Goal: Task Accomplishment & Management: Manage account settings

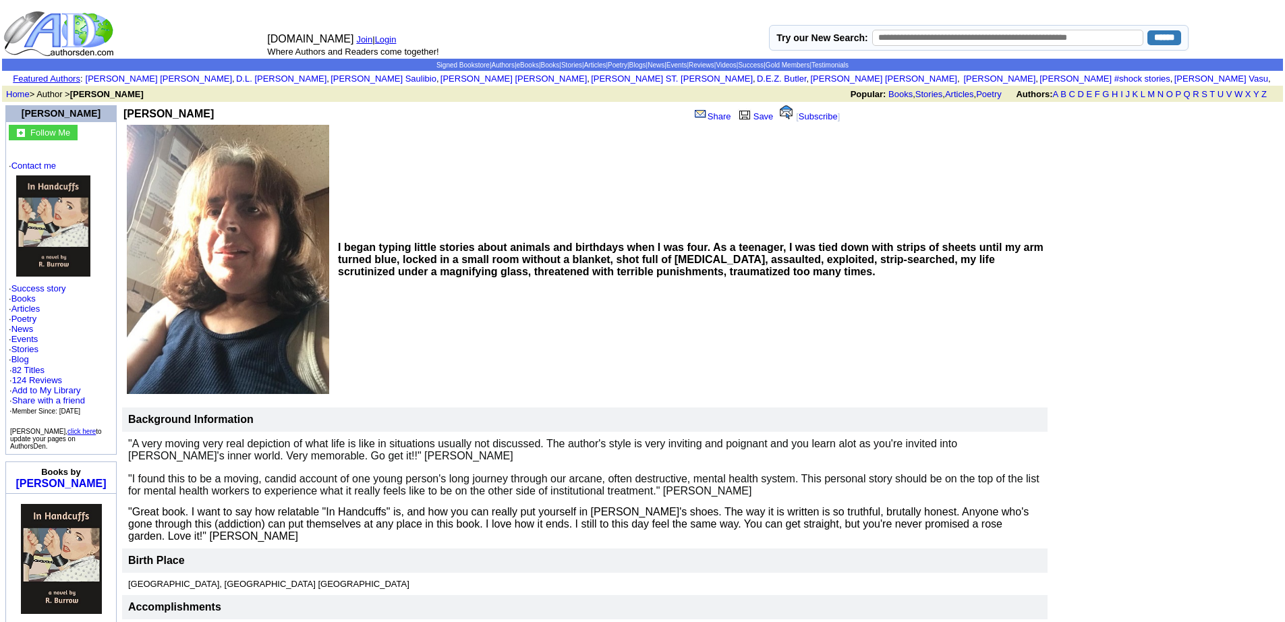
click at [381, 35] on link "Login" at bounding box center [386, 39] width 22 height 10
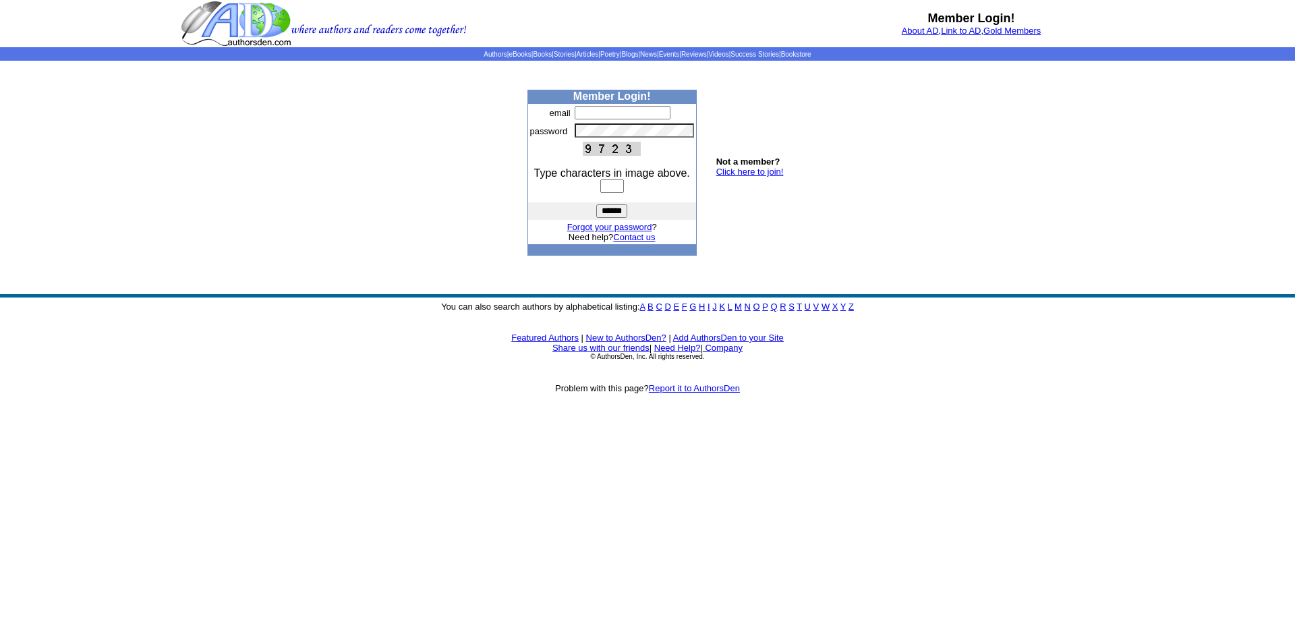
type input "**********"
click at [624, 187] on input "text" at bounding box center [612, 185] width 24 height 13
type input "****"
click at [596, 204] on input "******" at bounding box center [611, 210] width 31 height 13
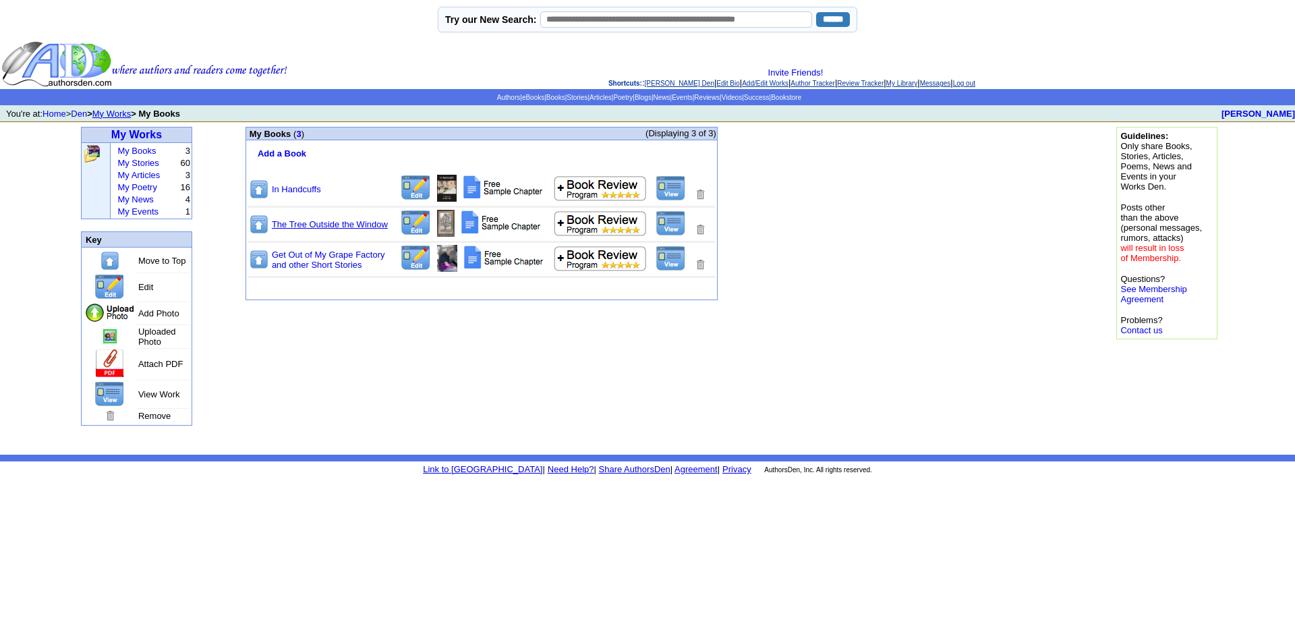
click at [320, 223] on link "The Tree Outside the Window" at bounding box center [330, 224] width 116 height 10
click at [673, 217] on img at bounding box center [670, 223] width 30 height 26
click at [676, 179] on img at bounding box center [670, 188] width 30 height 26
click at [671, 260] on img at bounding box center [670, 258] width 30 height 26
click at [145, 137] on link "My Works" at bounding box center [136, 134] width 51 height 11
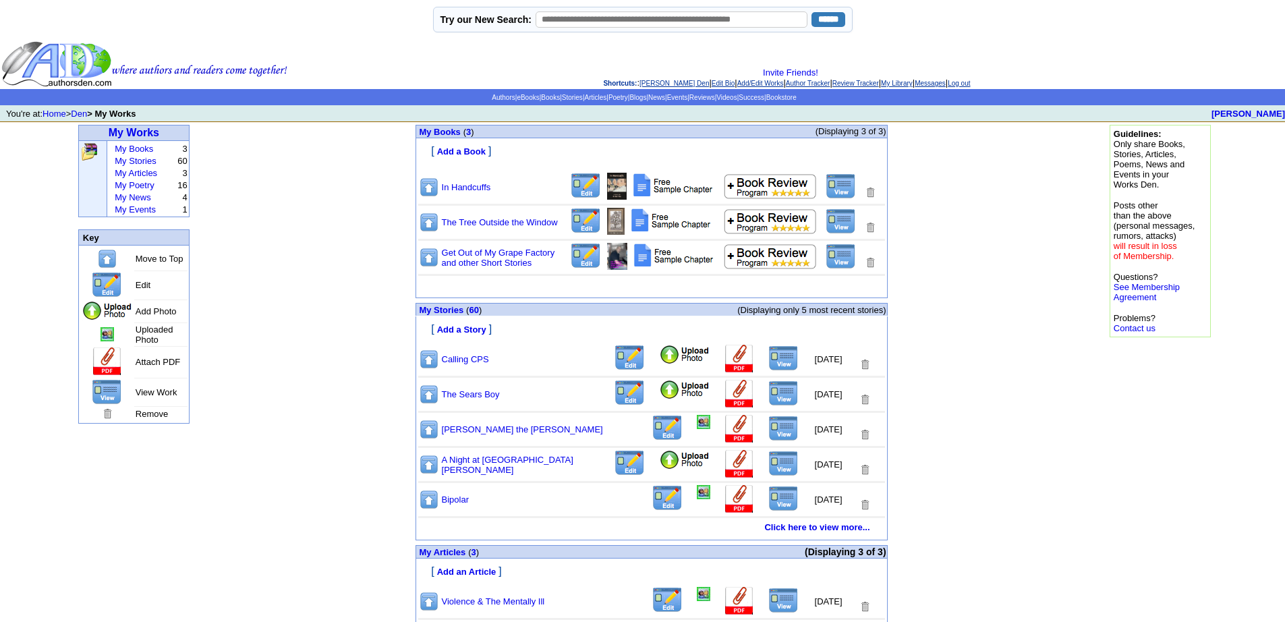
click at [775, 353] on img at bounding box center [783, 358] width 30 height 26
click at [771, 388] on img at bounding box center [783, 393] width 30 height 26
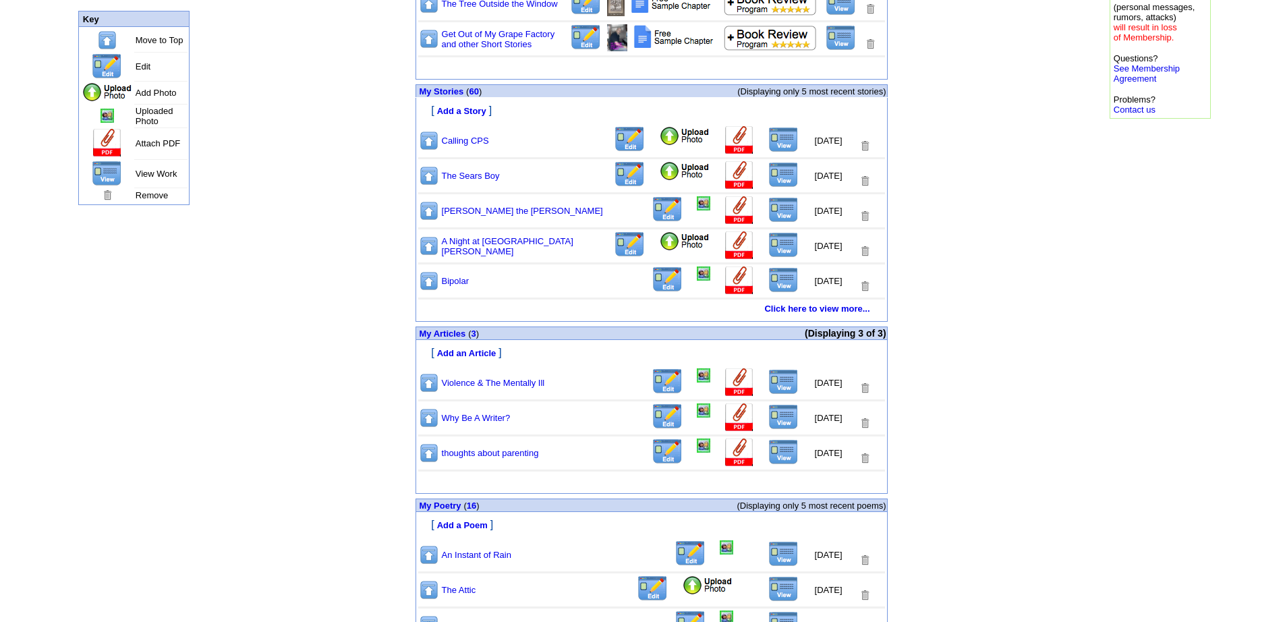
scroll to position [337, 0]
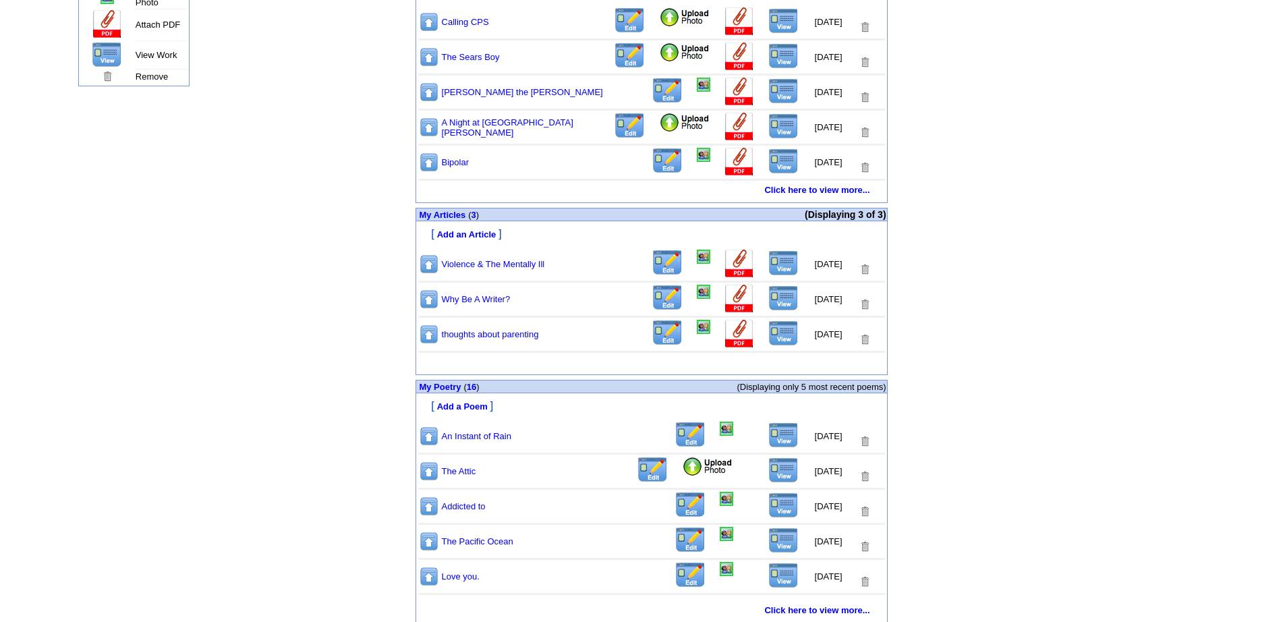
click at [776, 92] on img at bounding box center [783, 91] width 30 height 26
click at [771, 123] on img at bounding box center [783, 126] width 30 height 26
click at [813, 188] on b "Click here to view more..." at bounding box center [816, 190] width 105 height 10
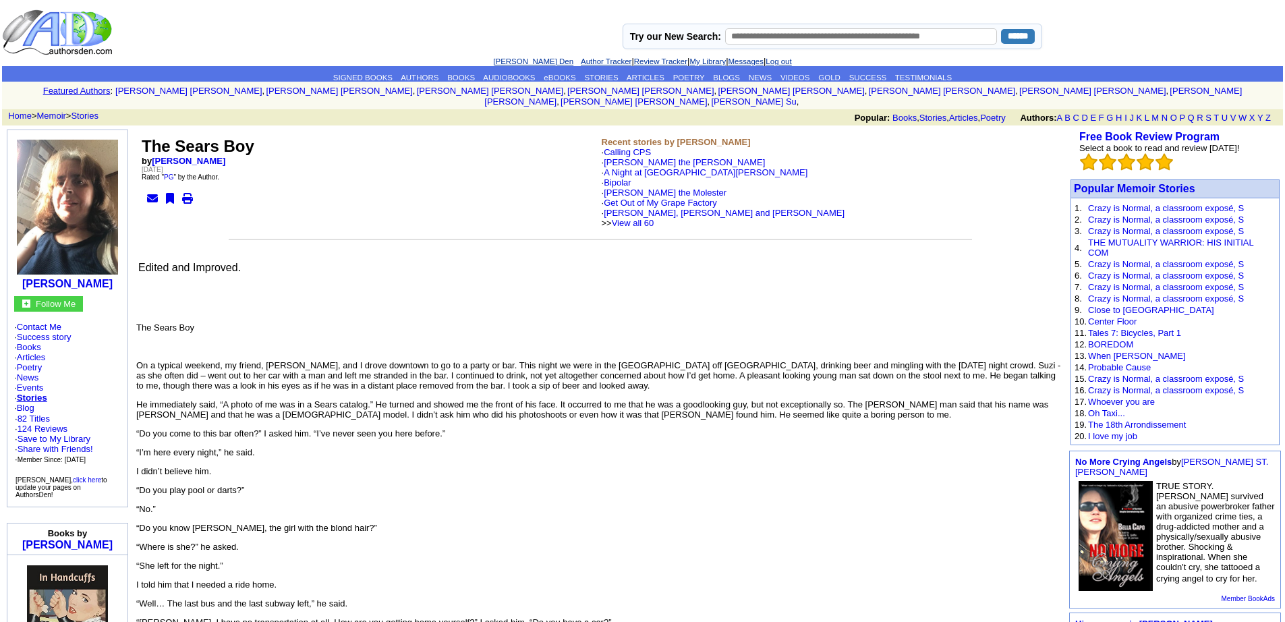
click at [1105, 350] on td "When [PERSON_NAME]" at bounding box center [1181, 355] width 189 height 11
click at [1105, 351] on link "When Marty Died" at bounding box center [1137, 356] width 98 height 10
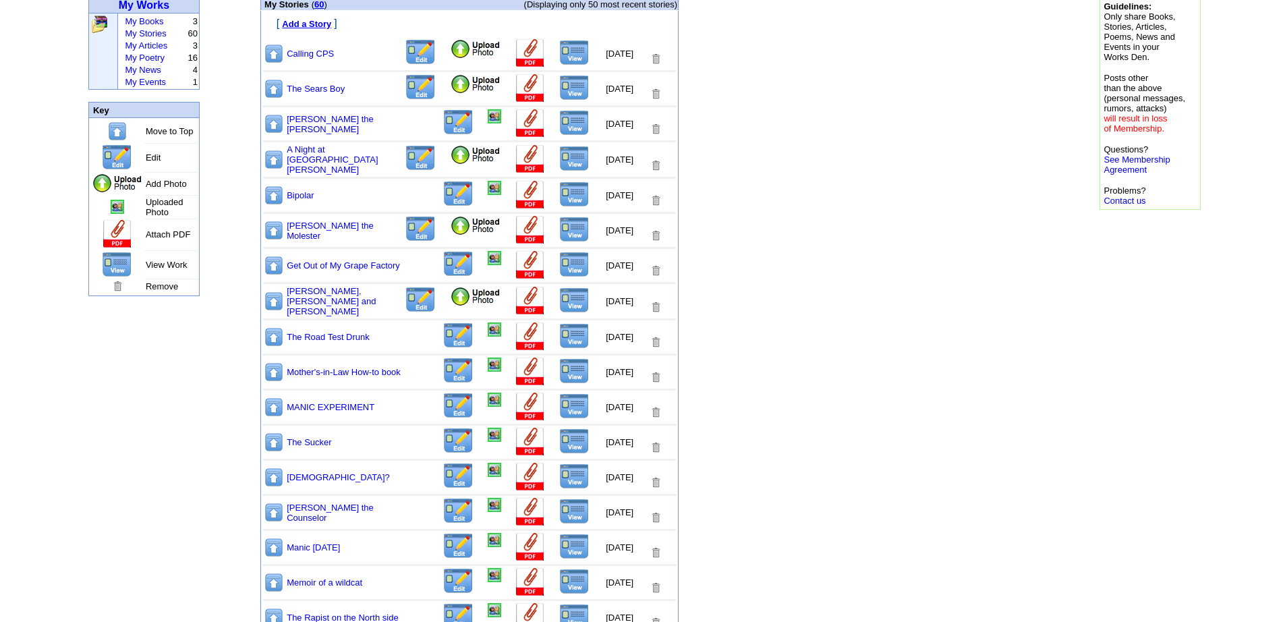
scroll to position [135, 0]
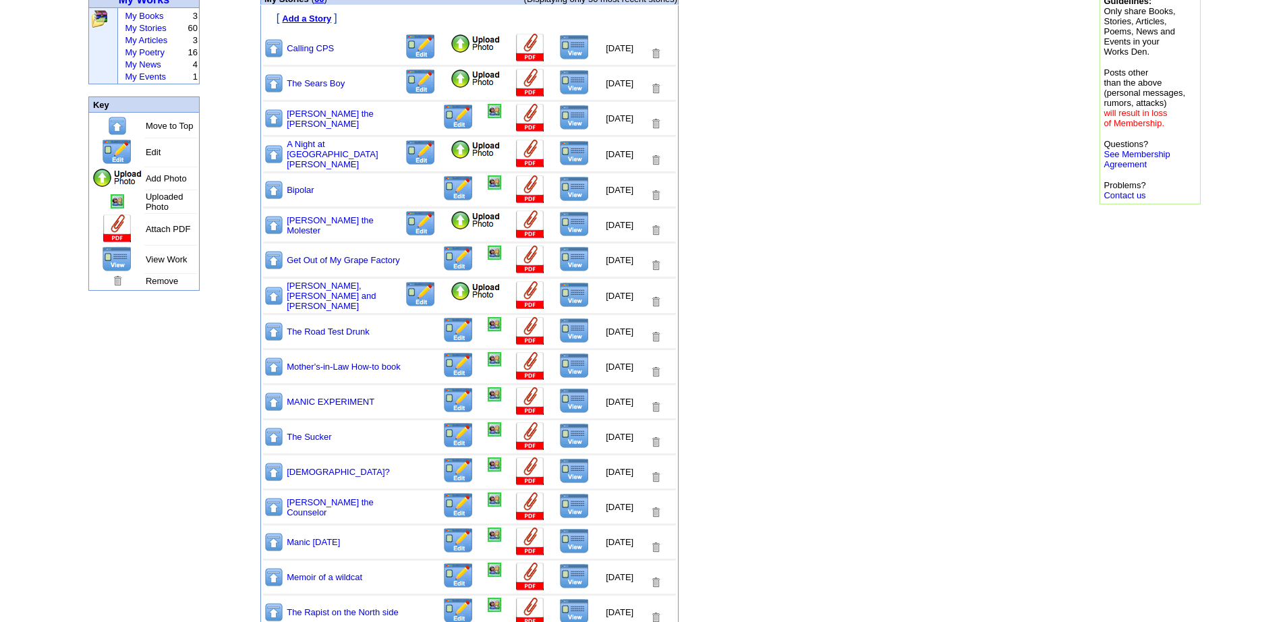
click at [559, 227] on img at bounding box center [574, 224] width 30 height 26
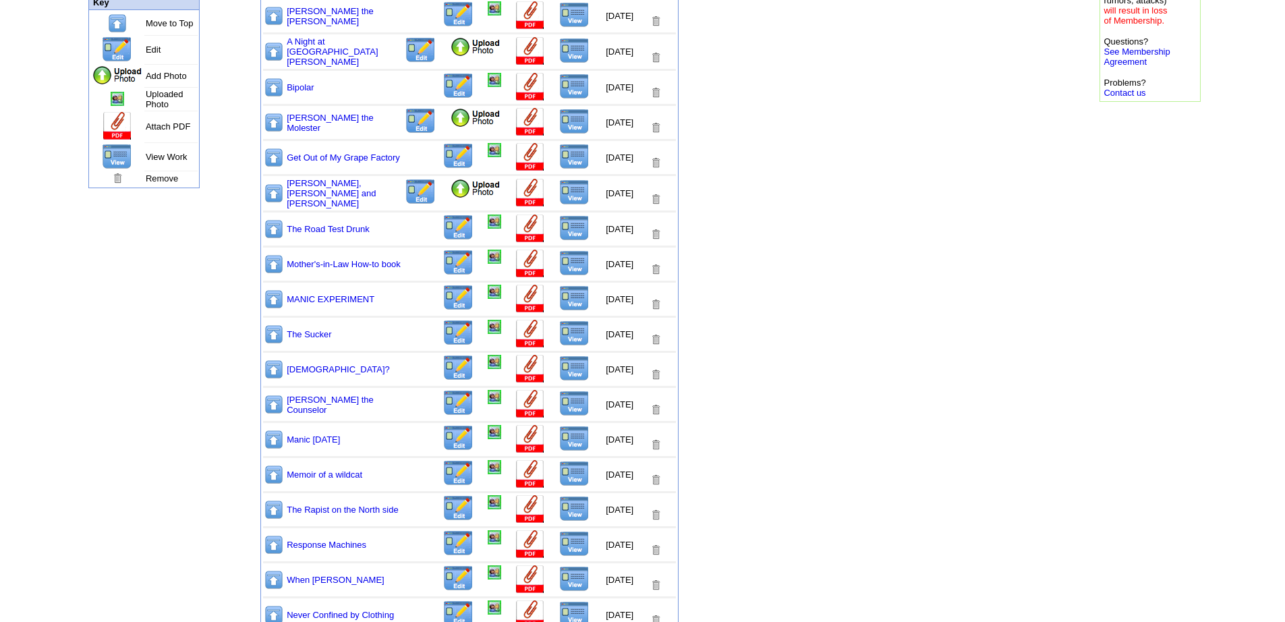
scroll to position [270, 0]
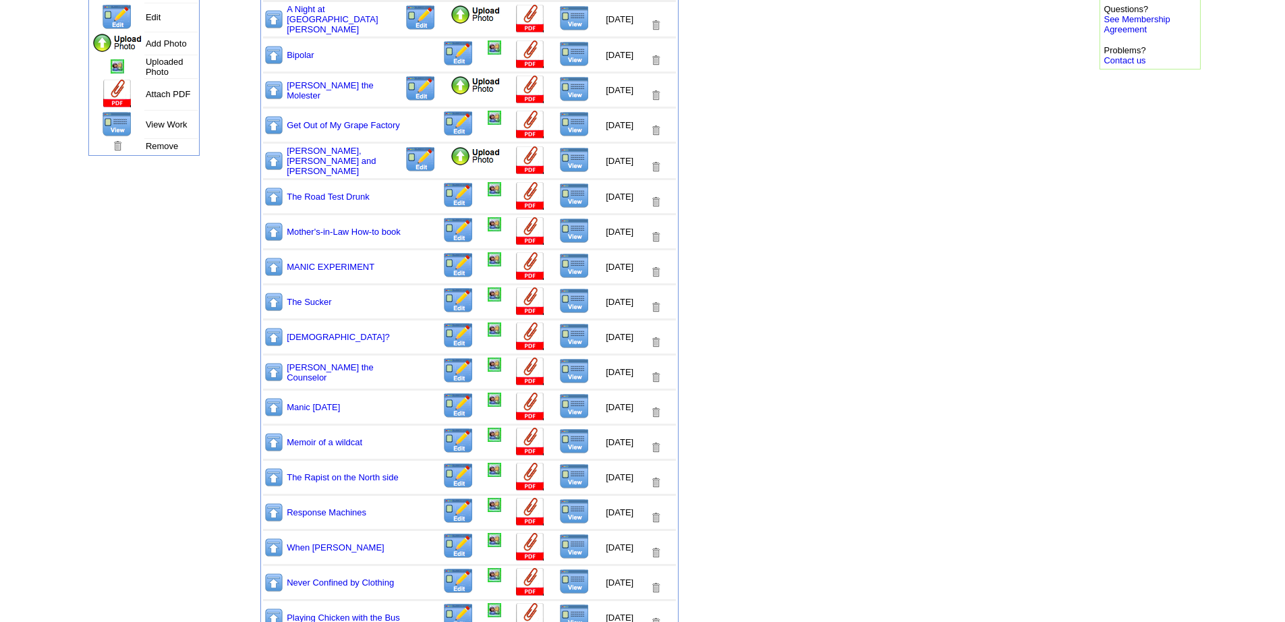
click at [559, 118] on img at bounding box center [574, 124] width 30 height 26
click at [564, 264] on img at bounding box center [574, 266] width 30 height 26
click at [559, 292] on img at bounding box center [574, 301] width 30 height 26
click at [559, 328] on img at bounding box center [574, 336] width 30 height 26
click at [559, 364] on img at bounding box center [574, 371] width 30 height 26
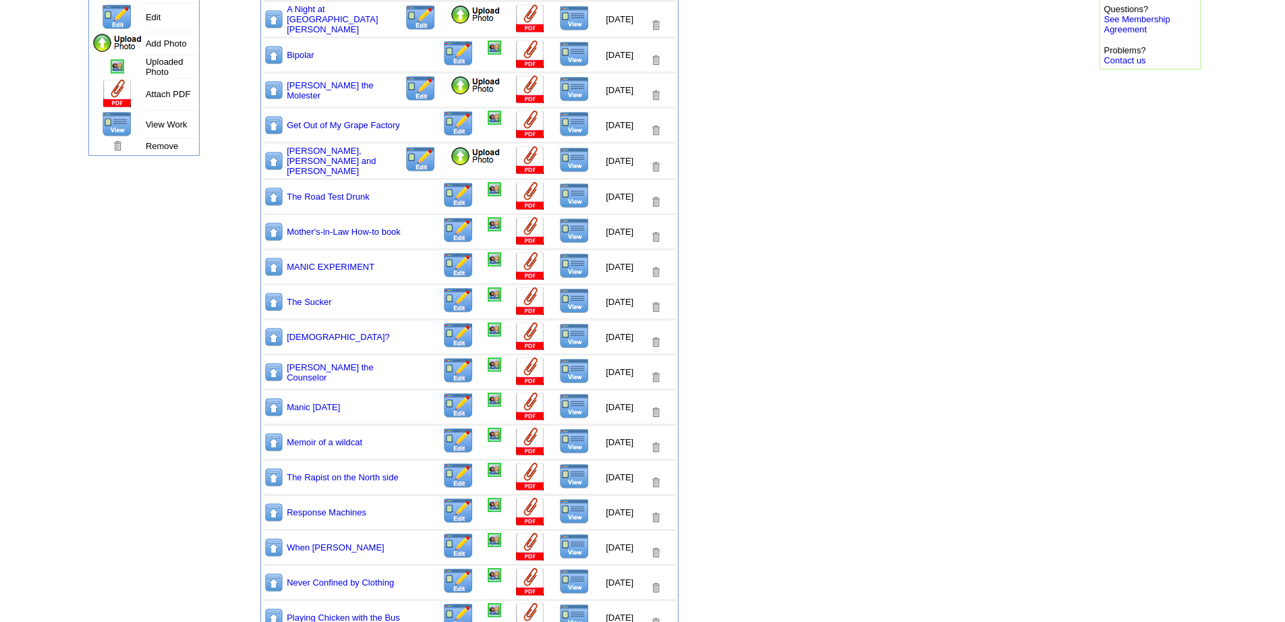
click at [559, 402] on img at bounding box center [574, 406] width 30 height 26
click at [561, 435] on img at bounding box center [574, 441] width 30 height 26
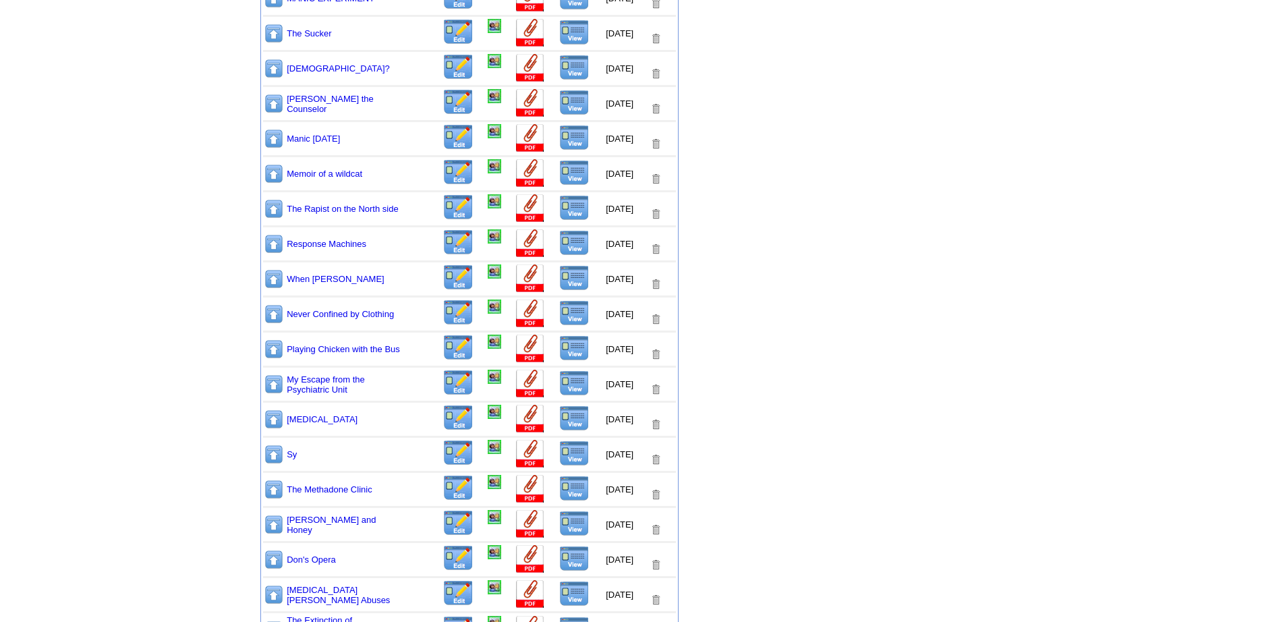
scroll to position [539, 0]
click at [560, 199] on img at bounding box center [574, 207] width 30 height 26
click at [559, 303] on img at bounding box center [574, 312] width 30 height 26
click at [559, 342] on img at bounding box center [574, 347] width 30 height 26
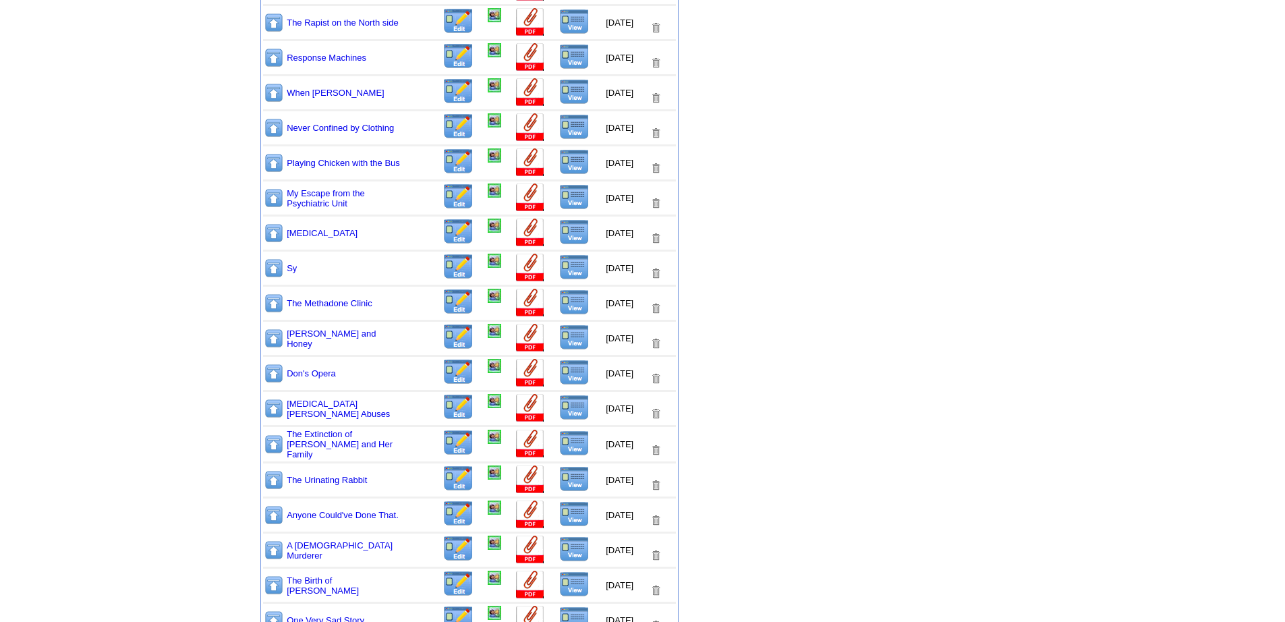
scroll to position [742, 0]
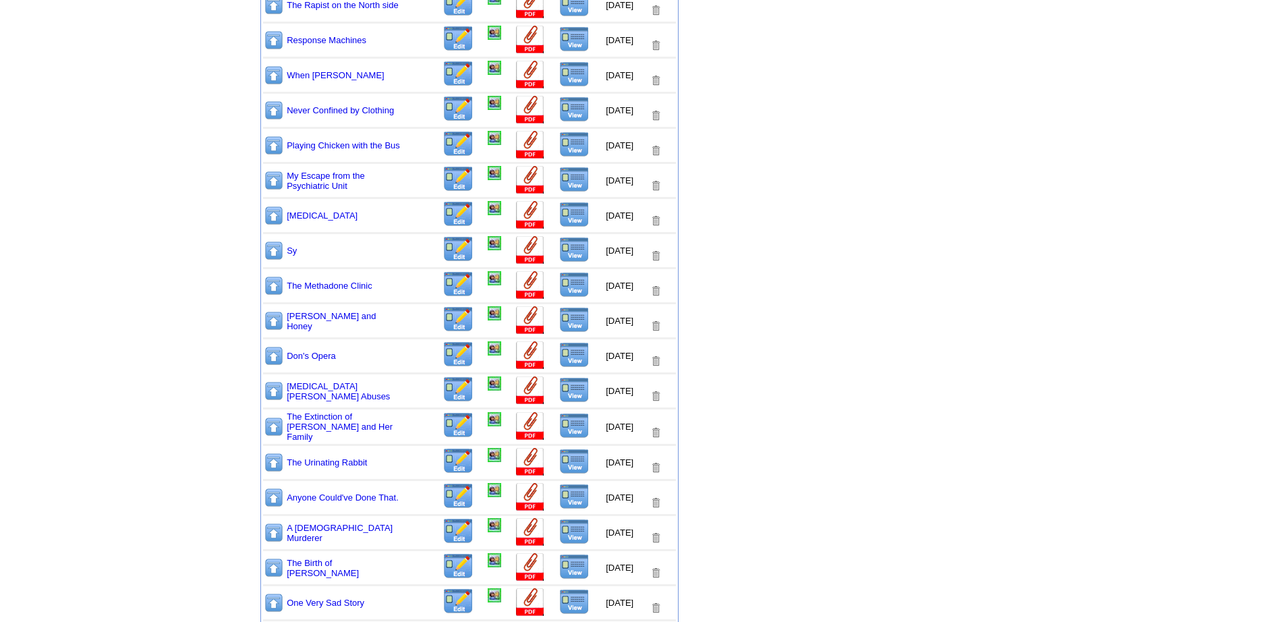
click at [560, 204] on img at bounding box center [574, 215] width 30 height 26
click at [559, 350] on img at bounding box center [574, 355] width 30 height 26
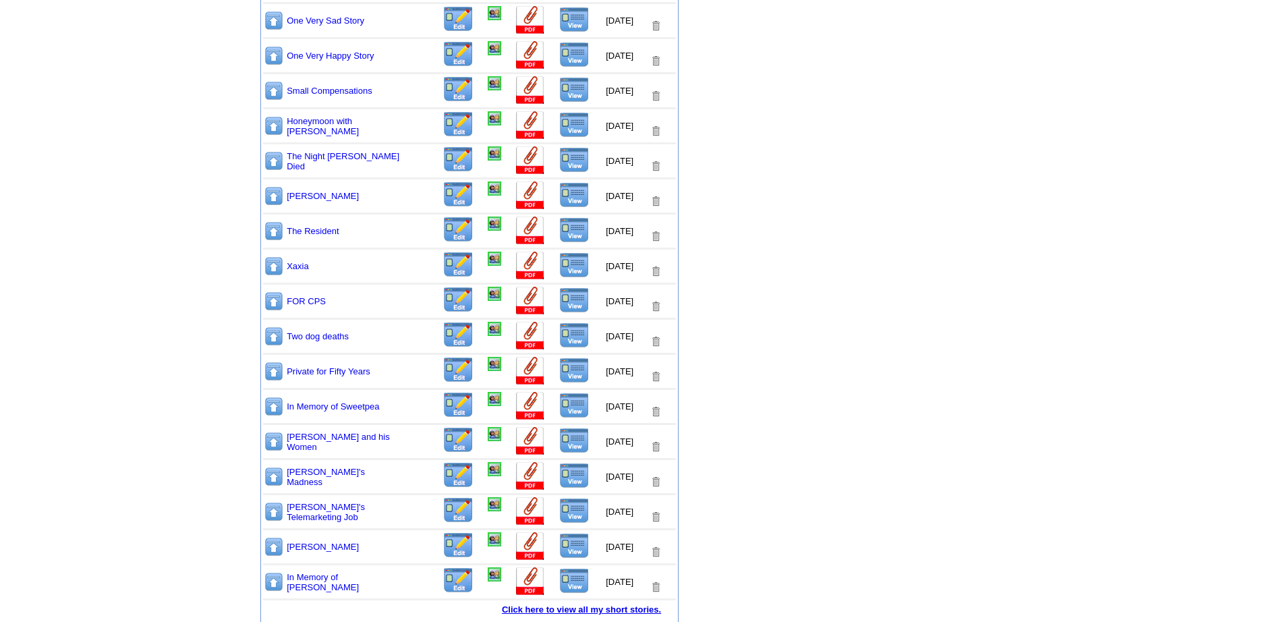
scroll to position [1352, 0]
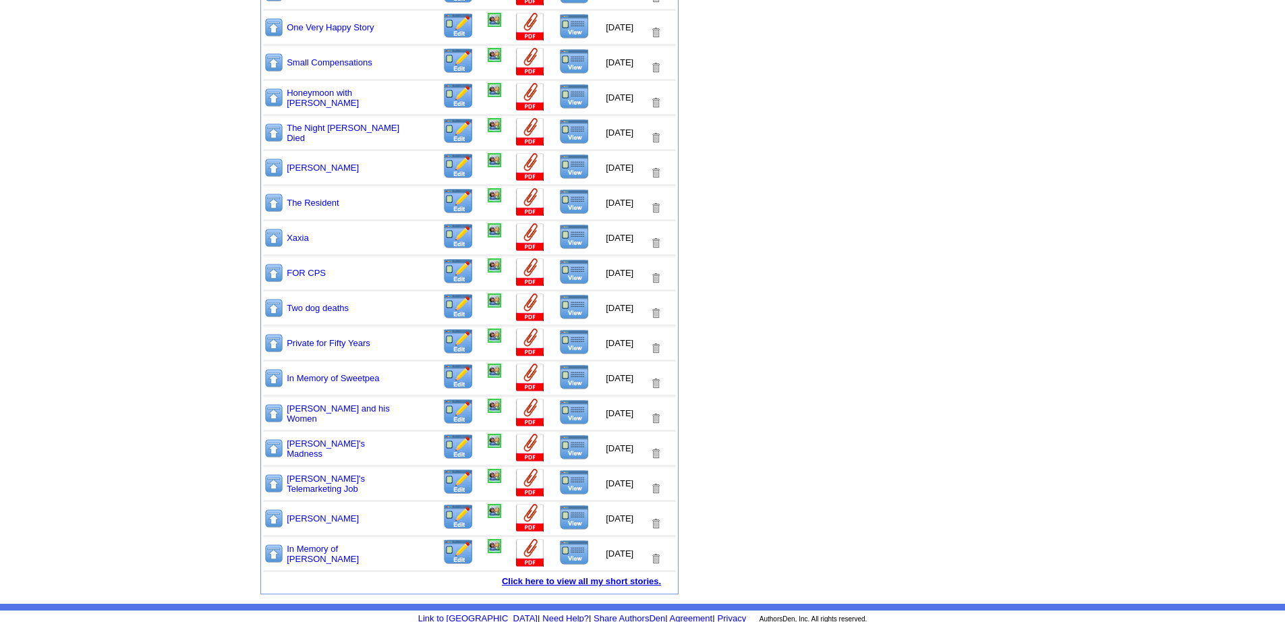
click at [567, 227] on img at bounding box center [574, 237] width 30 height 26
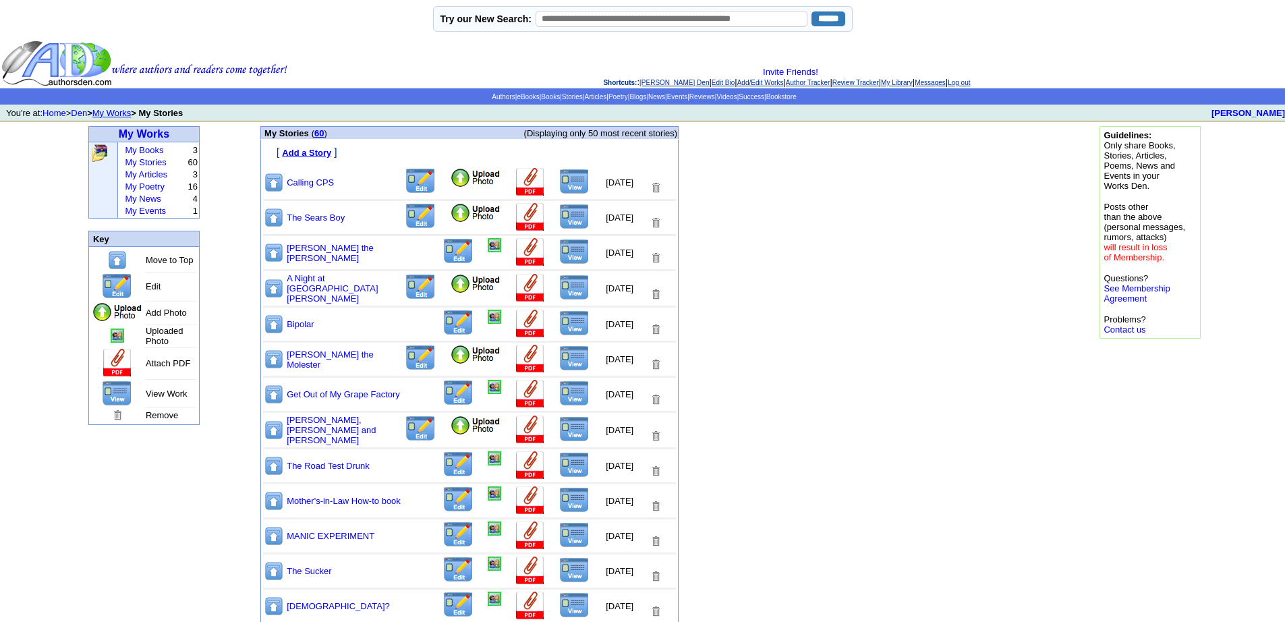
scroll to position [0, 0]
click at [142, 156] on link "My Books" at bounding box center [144, 151] width 38 height 10
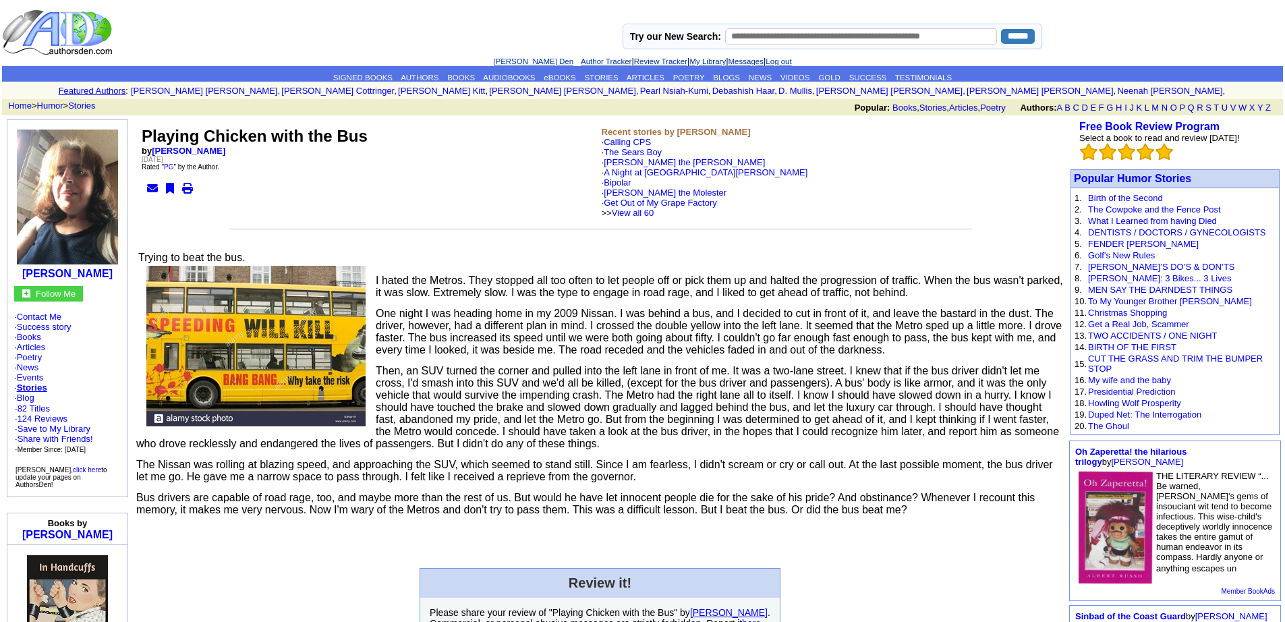
drag, startPoint x: 0, startPoint y: 0, endPoint x: 554, endPoint y: 342, distance: 651.3
drag, startPoint x: 554, startPoint y: 342, endPoint x: 581, endPoint y: 414, distance: 77.0
click at [581, 414] on span "Then, an SUV turned the corner and pulled into the left lane in front of me. It…" at bounding box center [597, 407] width 922 height 84
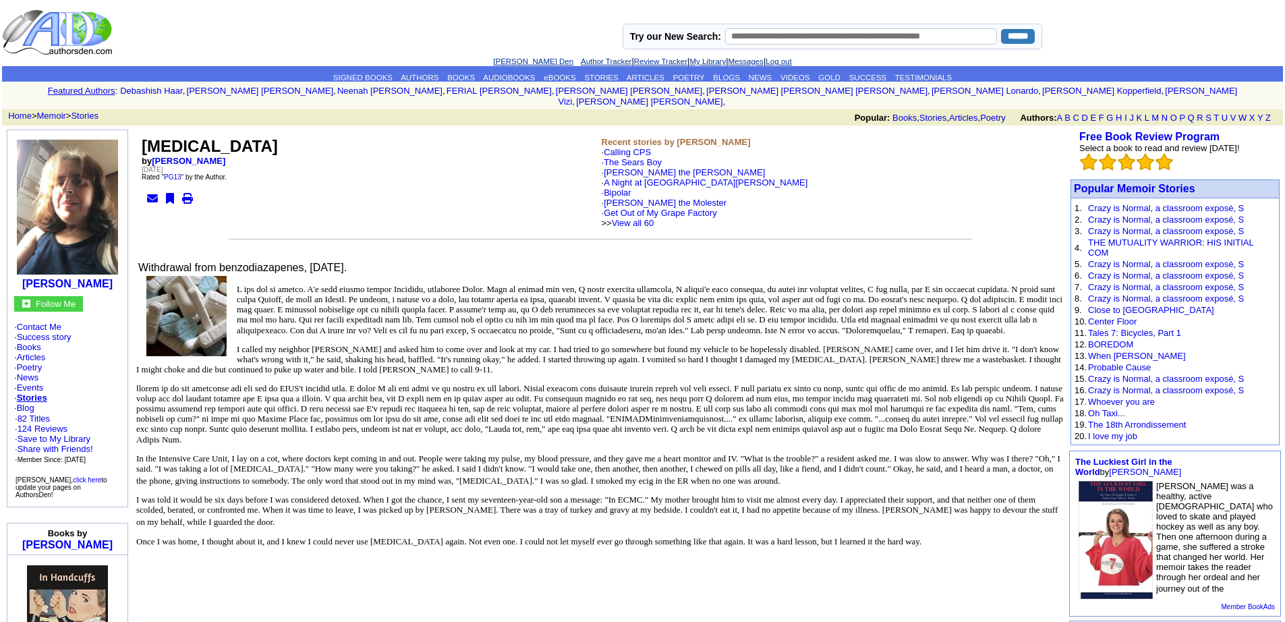
drag, startPoint x: 564, startPoint y: 228, endPoint x: 486, endPoint y: 167, distance: 99.5
click at [486, 167] on td "Benzo Withdrawal by R. Burrow Sunday, July 9, 2017 Rated " PG13 " by the Author." at bounding box center [370, 183] width 460 height 94
click at [1121, 339] on link "BOREDOM" at bounding box center [1110, 344] width 45 height 10
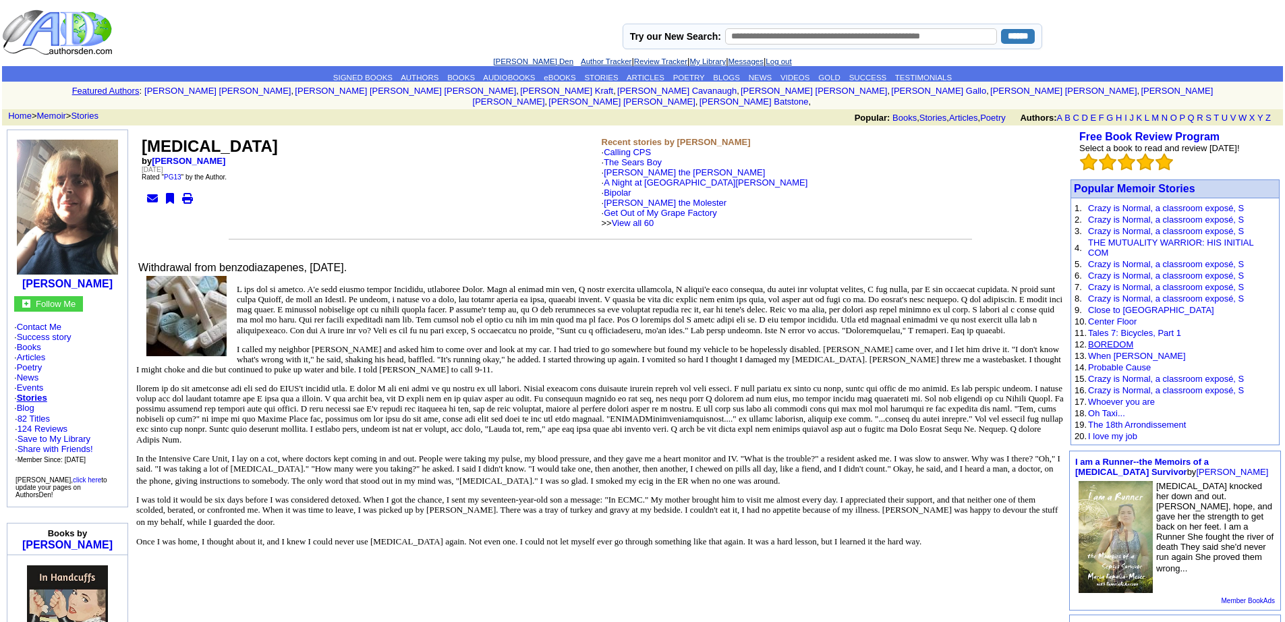
click at [1100, 339] on link "BOREDOM" at bounding box center [1110, 344] width 45 height 10
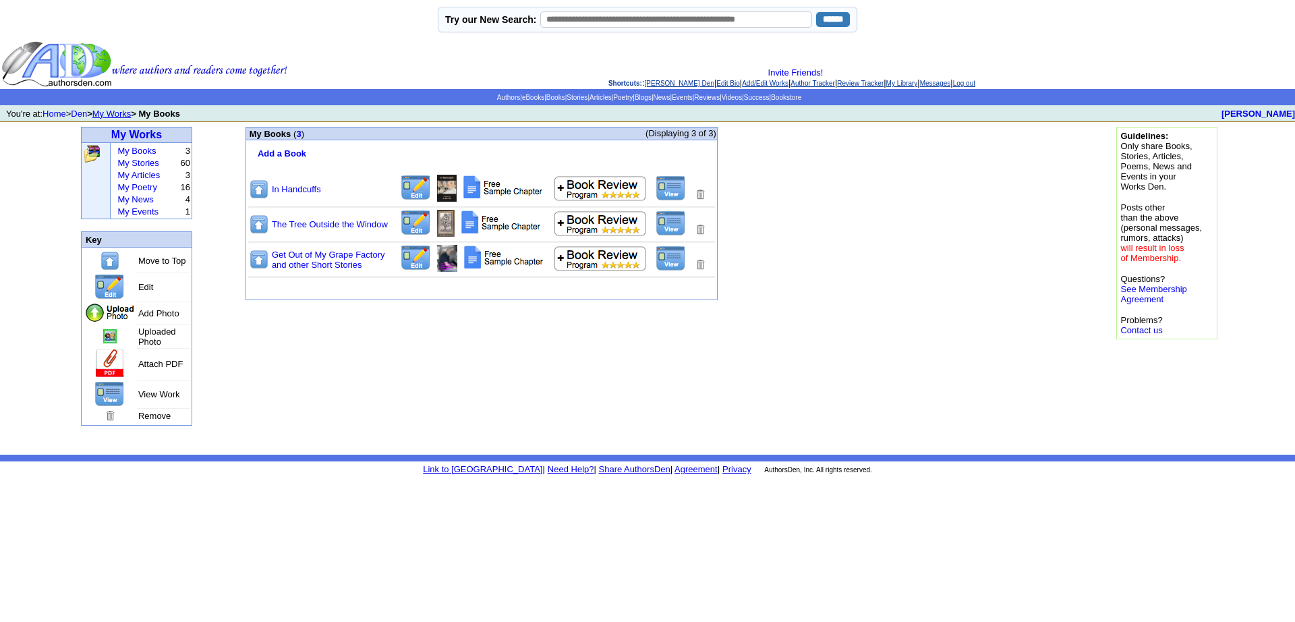
click at [672, 223] on img at bounding box center [670, 223] width 30 height 26
click at [419, 221] on img at bounding box center [416, 223] width 32 height 26
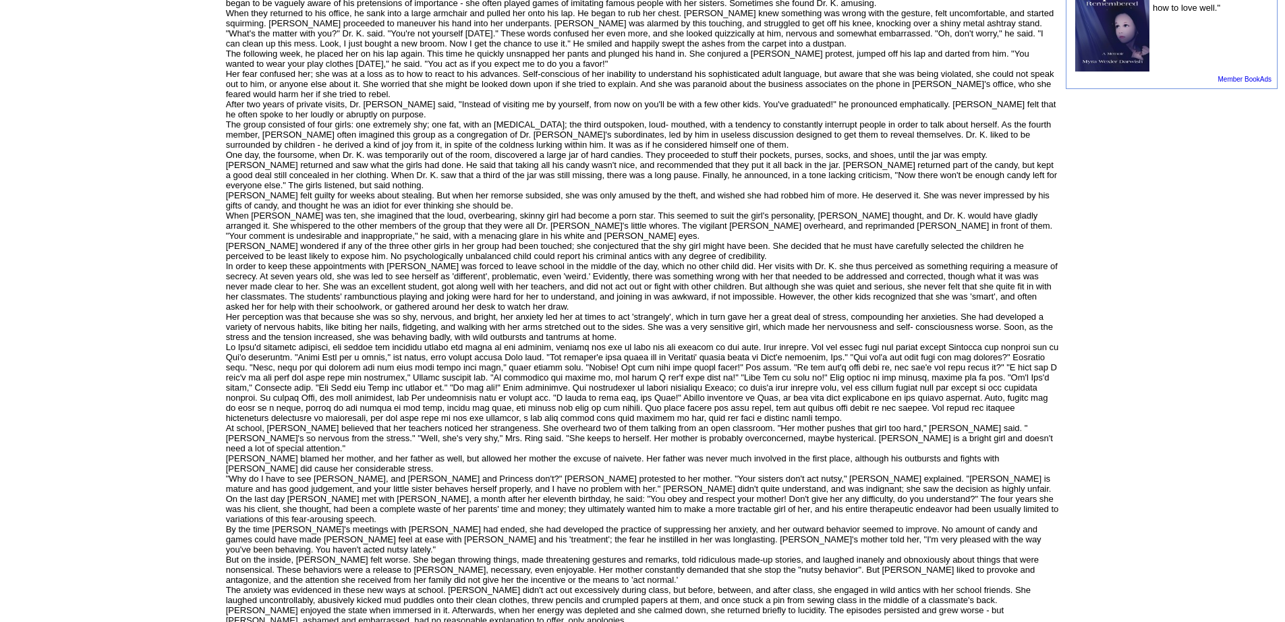
scroll to position [944, 0]
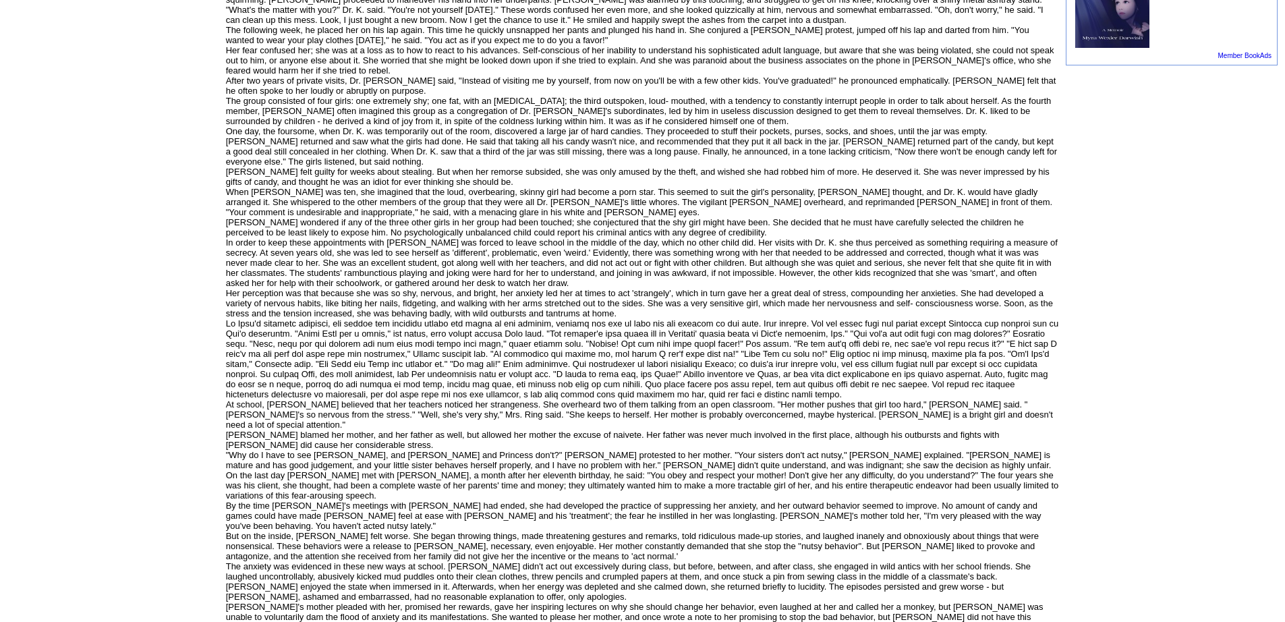
click at [700, 391] on font "It was the end of her childhood. Her mother, Eve Walker, drove her to see the c…" at bounding box center [642, 186] width 833 height 951
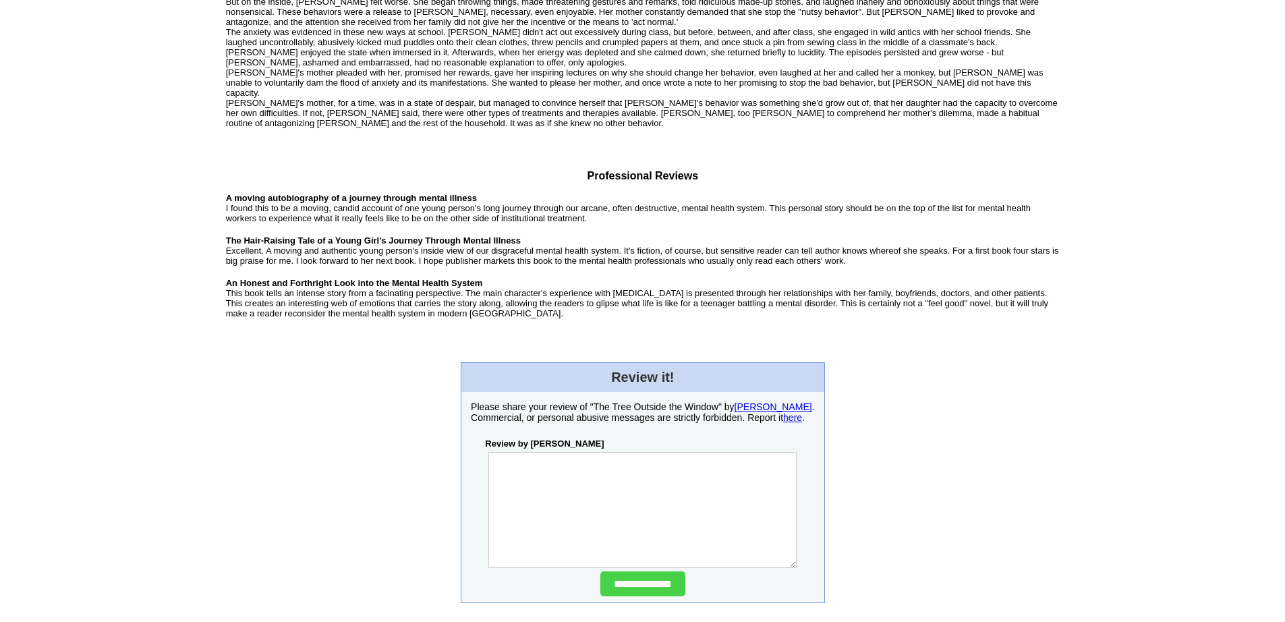
scroll to position [1468, 0]
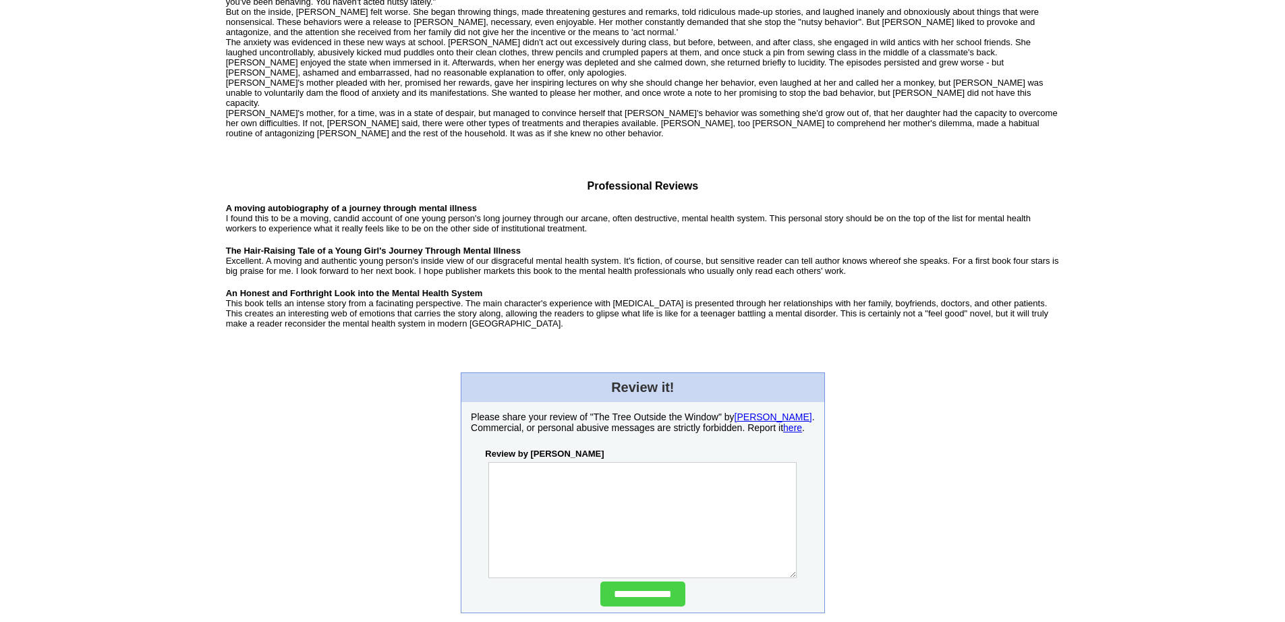
click at [650, 462] on textarea at bounding box center [642, 520] width 308 height 116
click at [853, 372] on center "**********" at bounding box center [642, 492] width 833 height 241
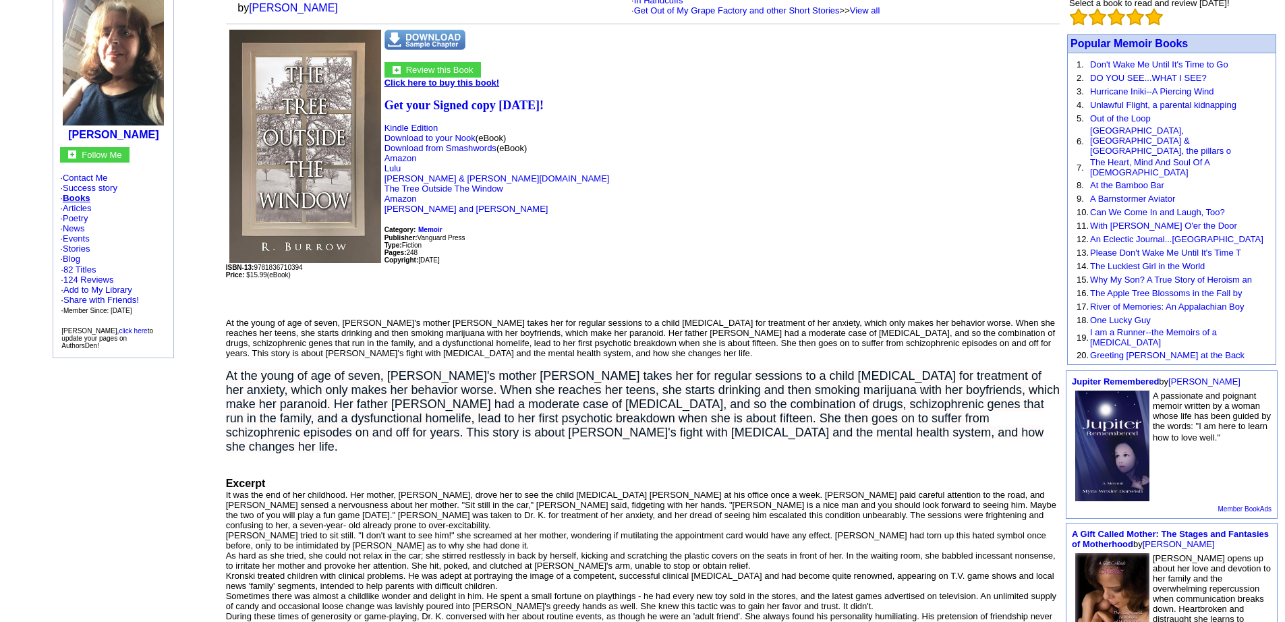
scroll to position [0, 0]
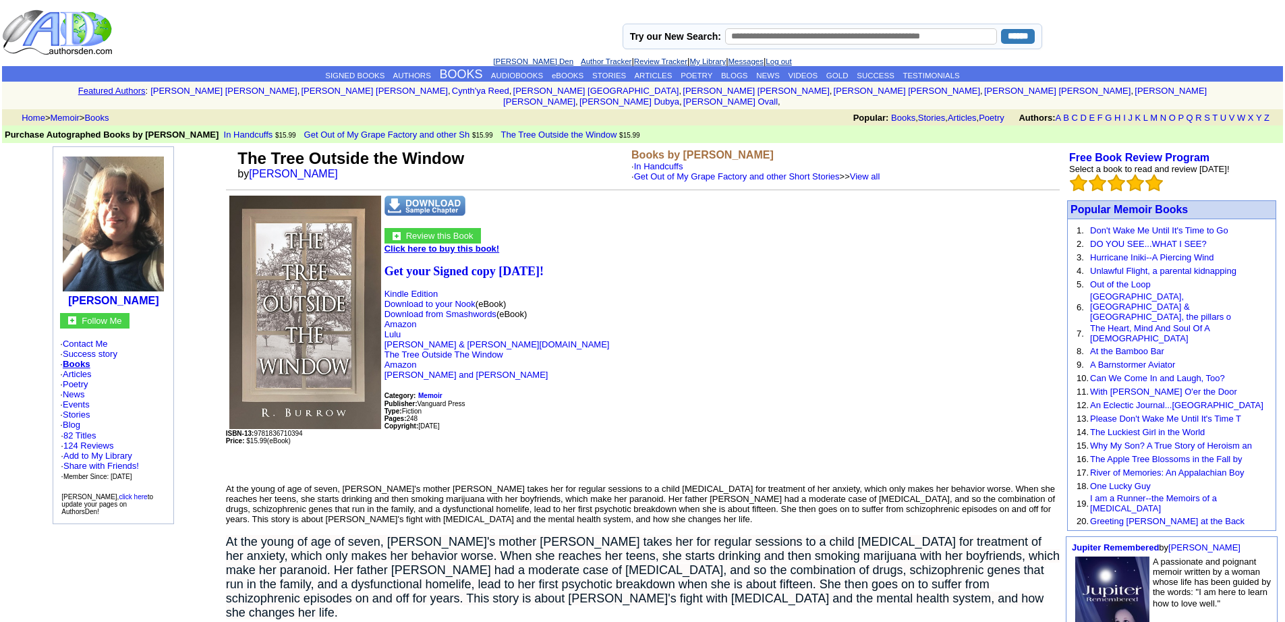
click at [525, 57] on link "[PERSON_NAME] Den" at bounding box center [533, 61] width 80 height 8
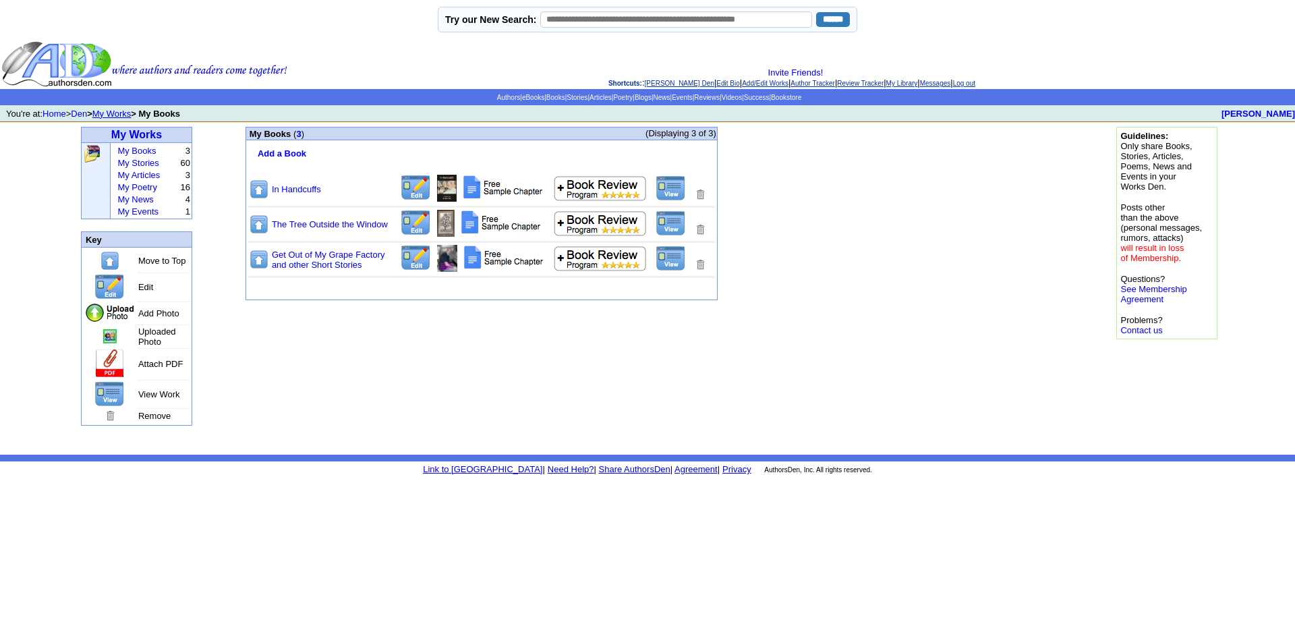
click at [673, 222] on img at bounding box center [670, 223] width 30 height 26
click at [411, 222] on img at bounding box center [416, 223] width 32 height 26
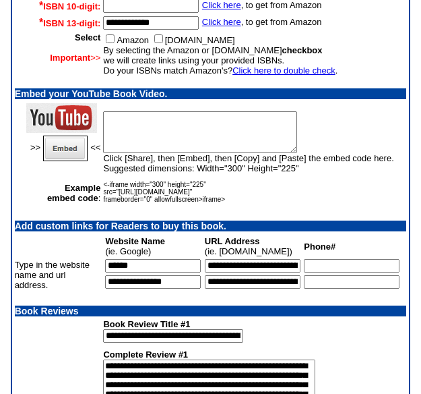
scroll to position [1113, 0]
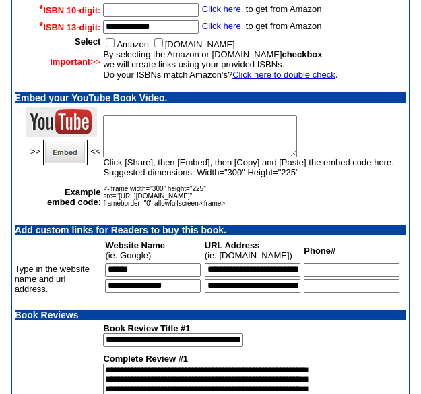
click at [129, 154] on textarea at bounding box center [200, 136] width 194 height 42
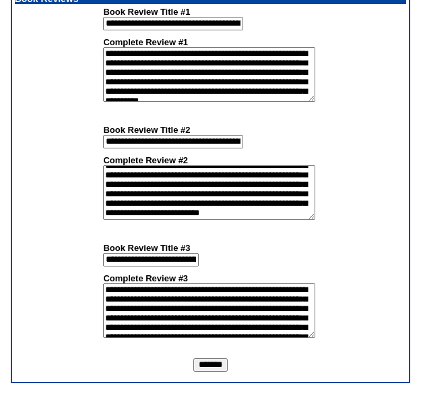
scroll to position [51, 0]
click at [228, 366] on input "*******" at bounding box center [211, 364] width 34 height 13
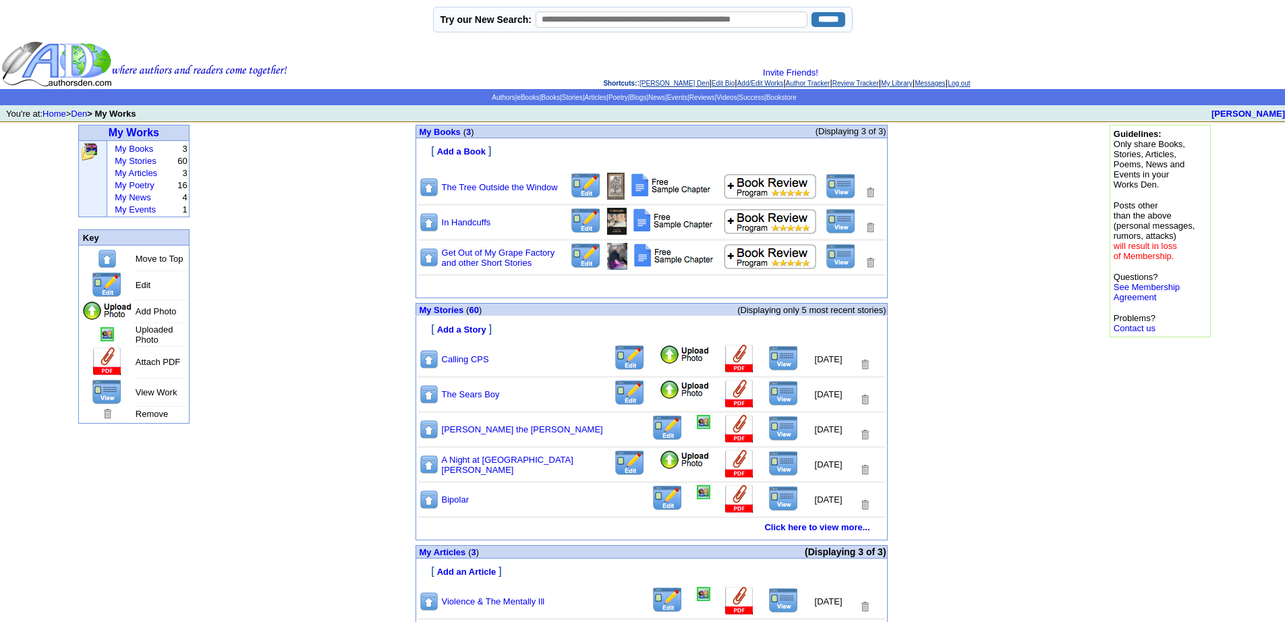
click at [579, 177] on img at bounding box center [586, 186] width 32 height 26
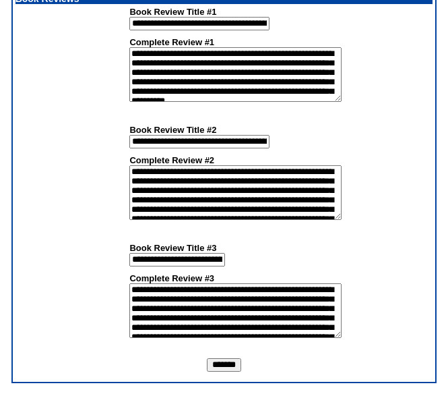
drag, startPoint x: 255, startPoint y: 208, endPoint x: 65, endPoint y: 165, distance: 194.5
click at [65, 165] on tr "**********" at bounding box center [225, 162] width 418 height 115
paste textarea "**********"
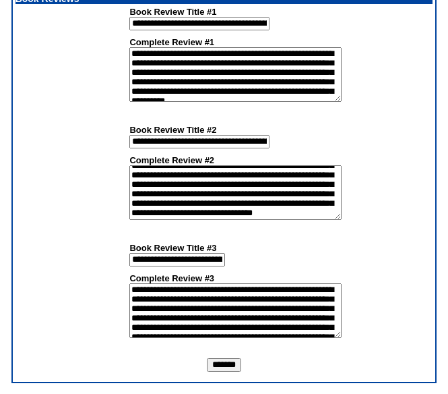
paste textarea "**********"
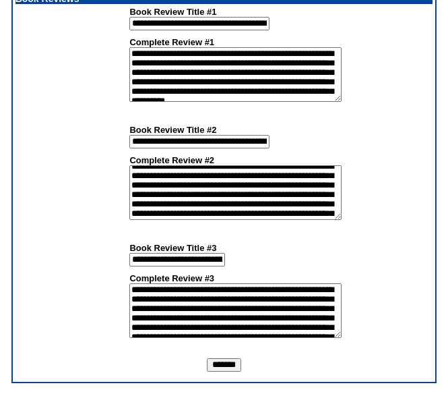
paste textarea "**********"
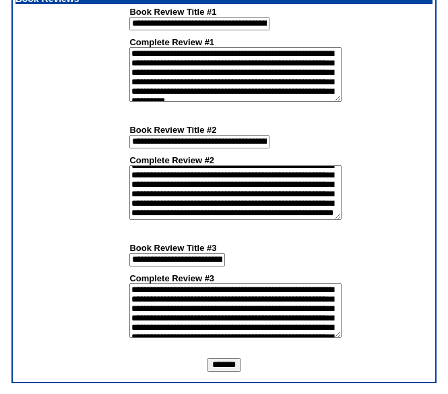
click at [279, 200] on textarea "**********" at bounding box center [235, 192] width 212 height 55
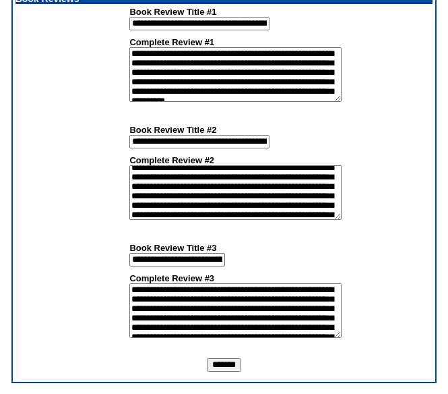
scroll to position [0, 0]
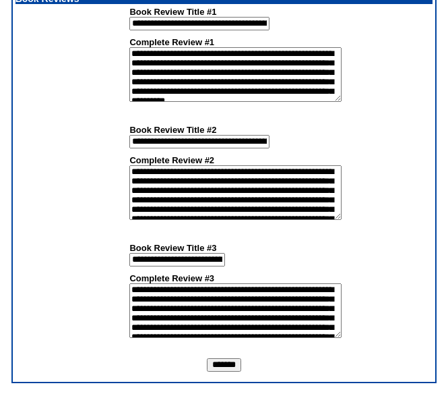
type textarea "**********"
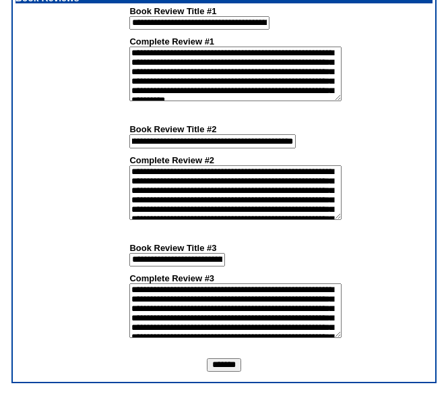
drag, startPoint x: 89, startPoint y: 142, endPoint x: 295, endPoint y: 154, distance: 206.0
click at [295, 154] on tbody "**********" at bounding box center [264, 162] width 270 height 116
type input "**********"
click at [227, 364] on input "*******" at bounding box center [224, 364] width 34 height 13
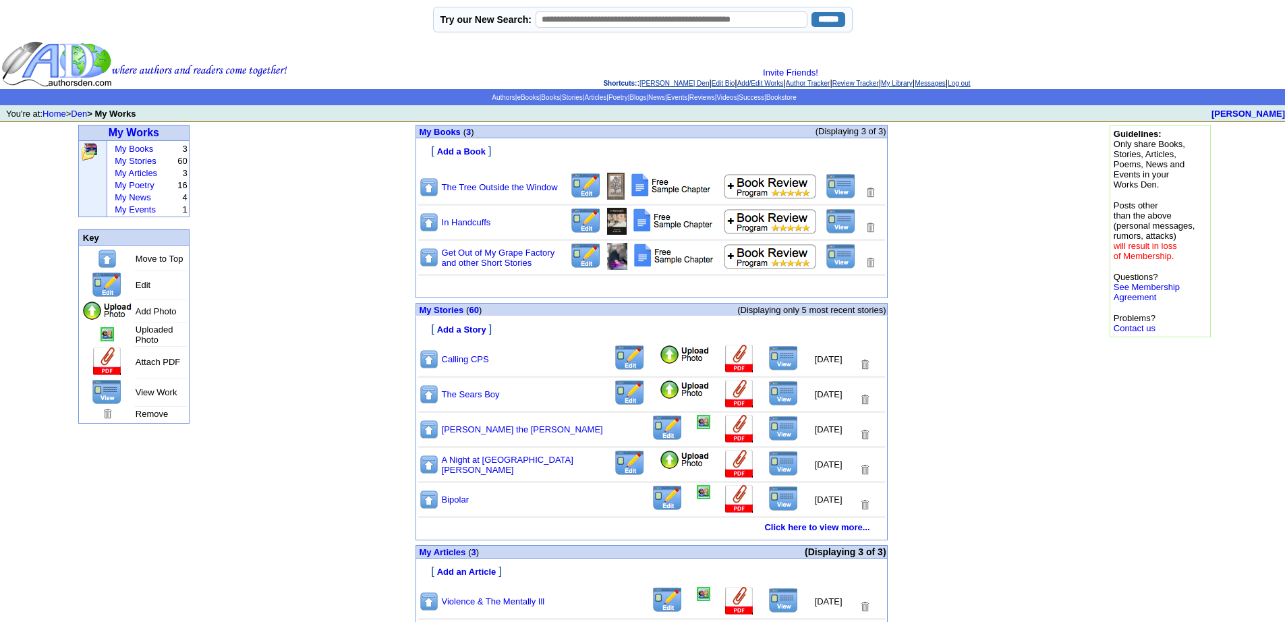
click at [848, 185] on img at bounding box center [840, 186] width 30 height 26
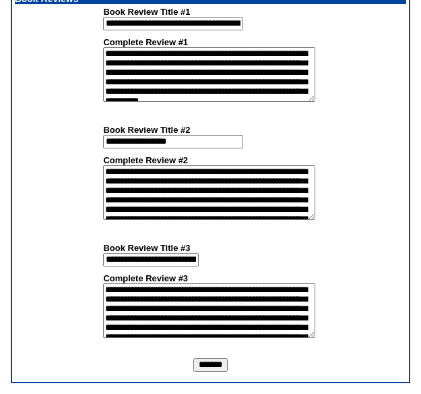
scroll to position [1450, 0]
click at [227, 363] on input "*******" at bounding box center [211, 364] width 34 height 13
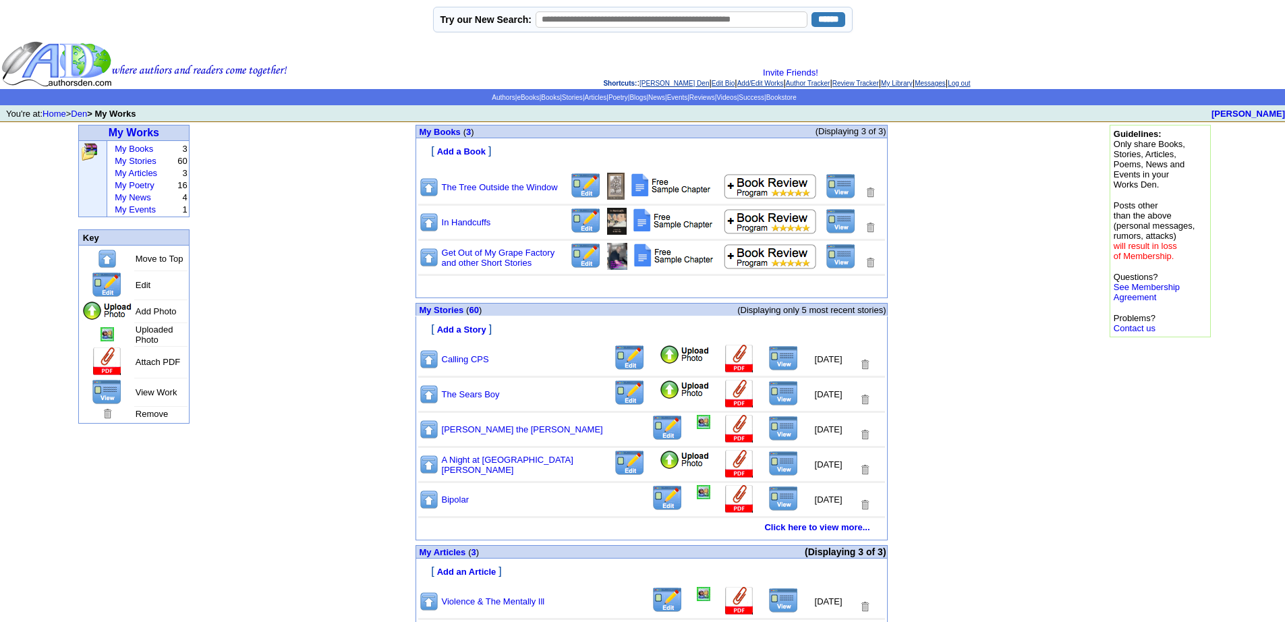
click at [584, 179] on img at bounding box center [586, 186] width 32 height 26
drag, startPoint x: 1204, startPoint y: 0, endPoint x: 1238, endPoint y: 215, distance: 217.7
click at [588, 179] on img at bounding box center [586, 186] width 32 height 26
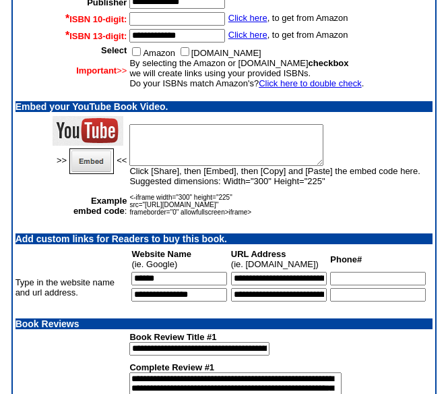
scroll to position [1107, 0]
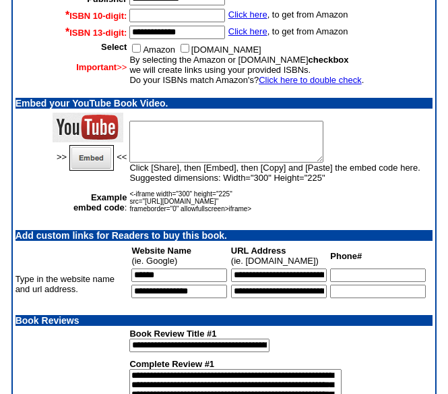
click at [270, 151] on textarea at bounding box center [226, 142] width 194 height 42
click at [69, 171] on img at bounding box center [91, 158] width 45 height 26
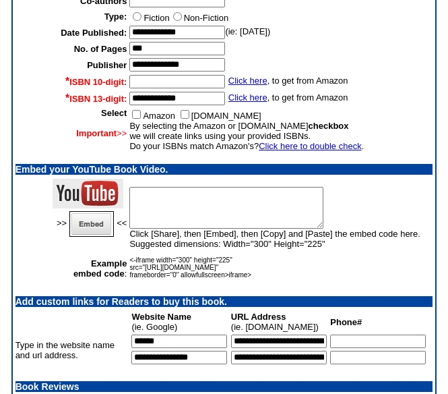
scroll to position [1079, 0]
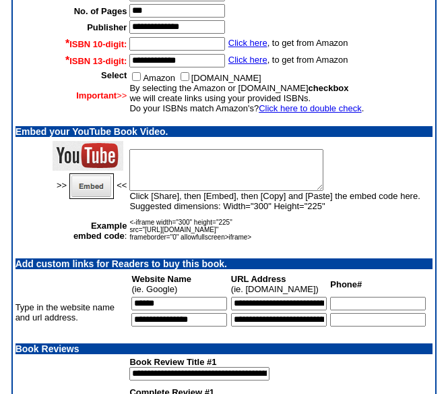
click at [233, 183] on textarea at bounding box center [226, 170] width 194 height 42
paste textarea "**********"
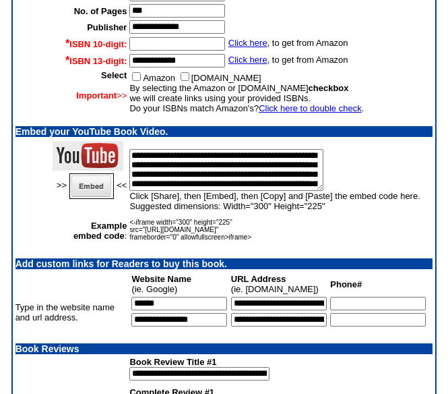
scroll to position [59, 0]
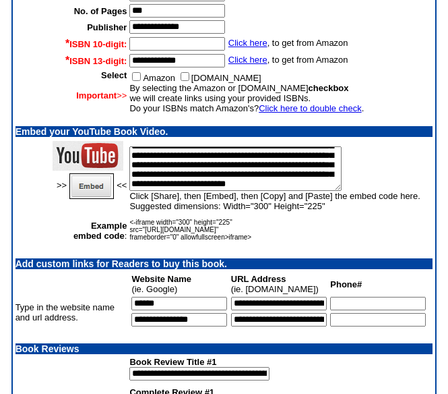
type textarea "**********"
click at [69, 199] on img at bounding box center [91, 186] width 45 height 26
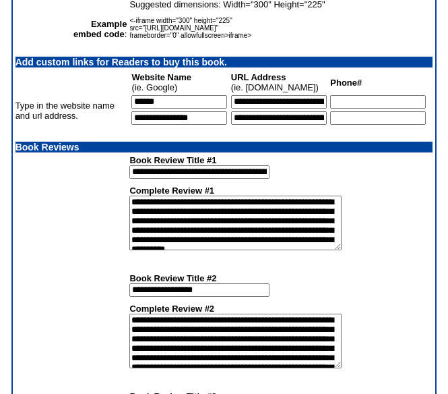
scroll to position [1450, 0]
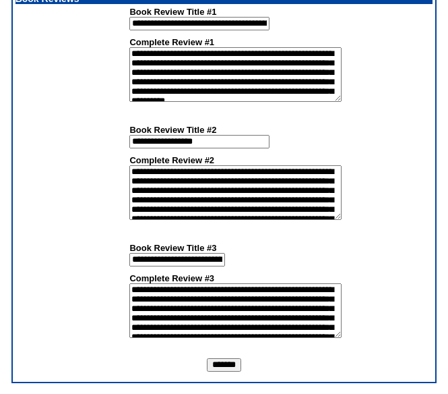
click at [236, 365] on input "*******" at bounding box center [224, 364] width 34 height 13
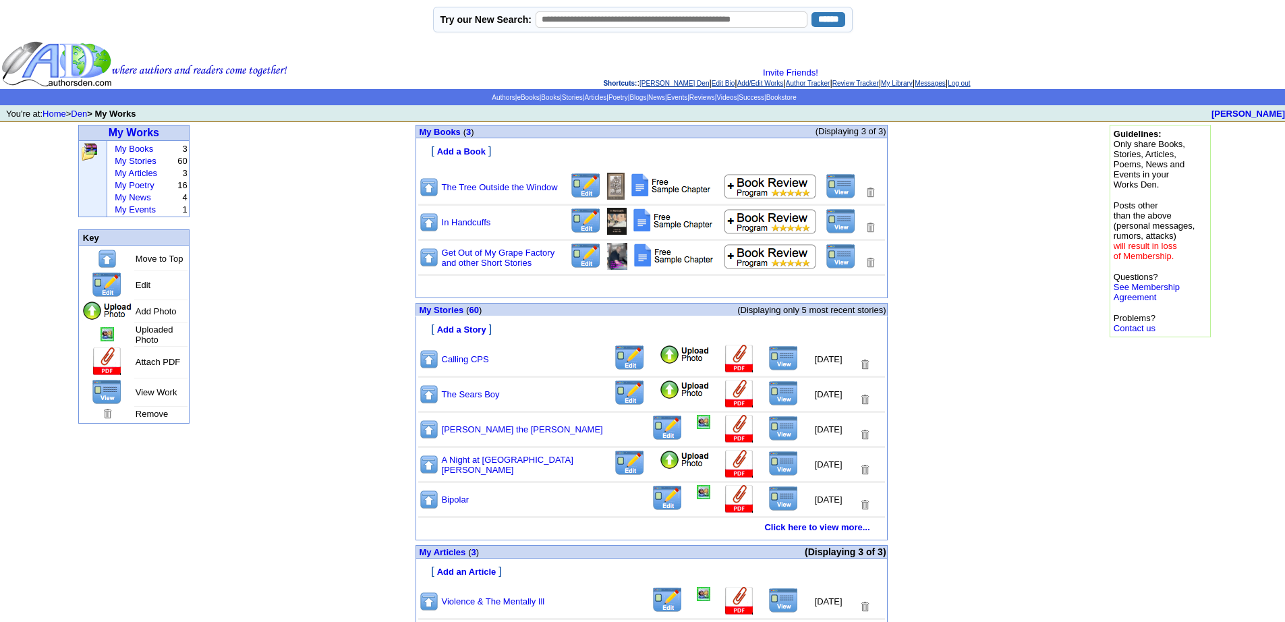
click at [843, 185] on img at bounding box center [840, 186] width 30 height 26
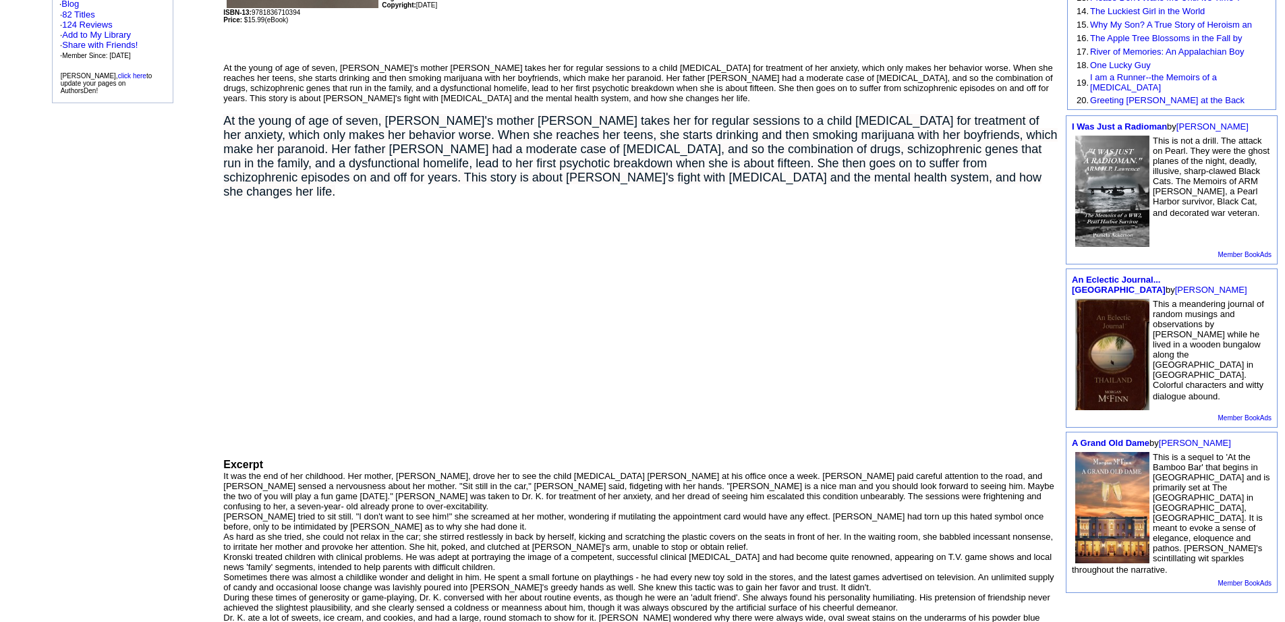
scroll to position [337, 0]
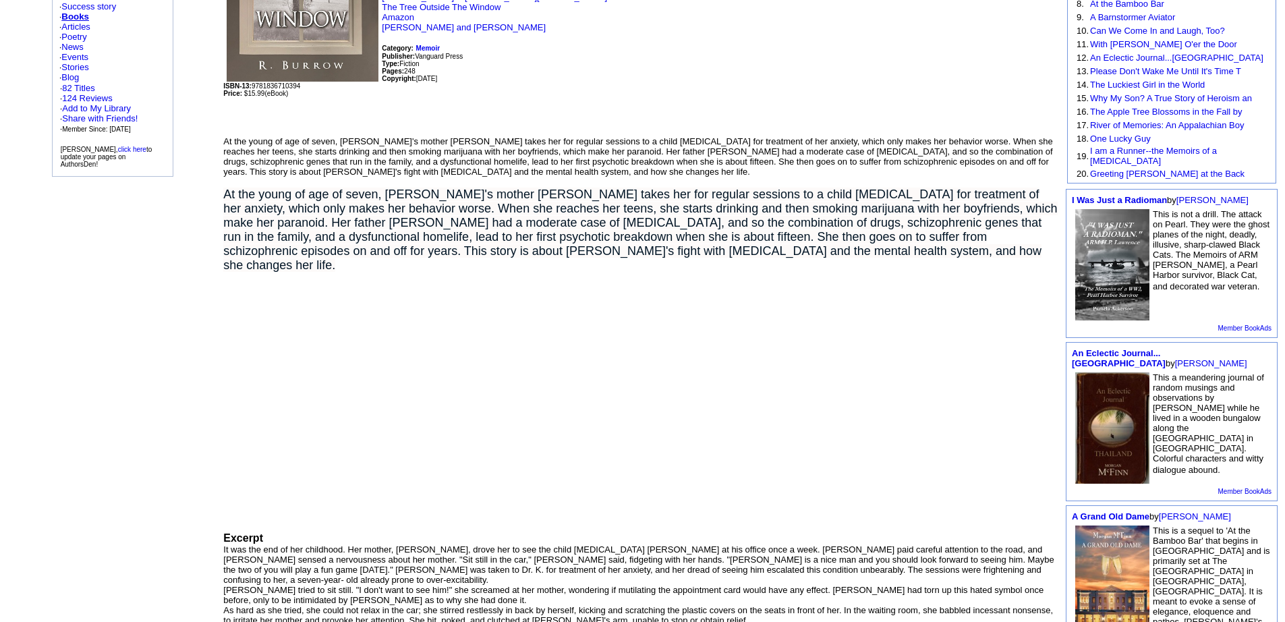
click at [726, 325] on div at bounding box center [641, 403] width 836 height 214
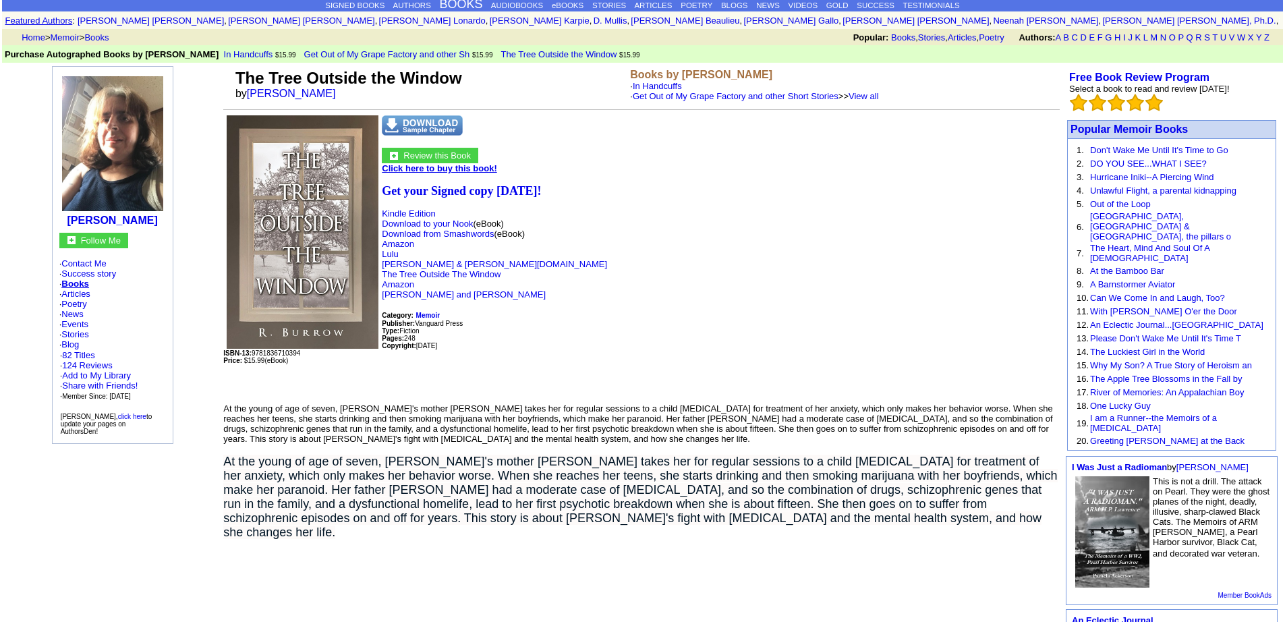
scroll to position [0, 0]
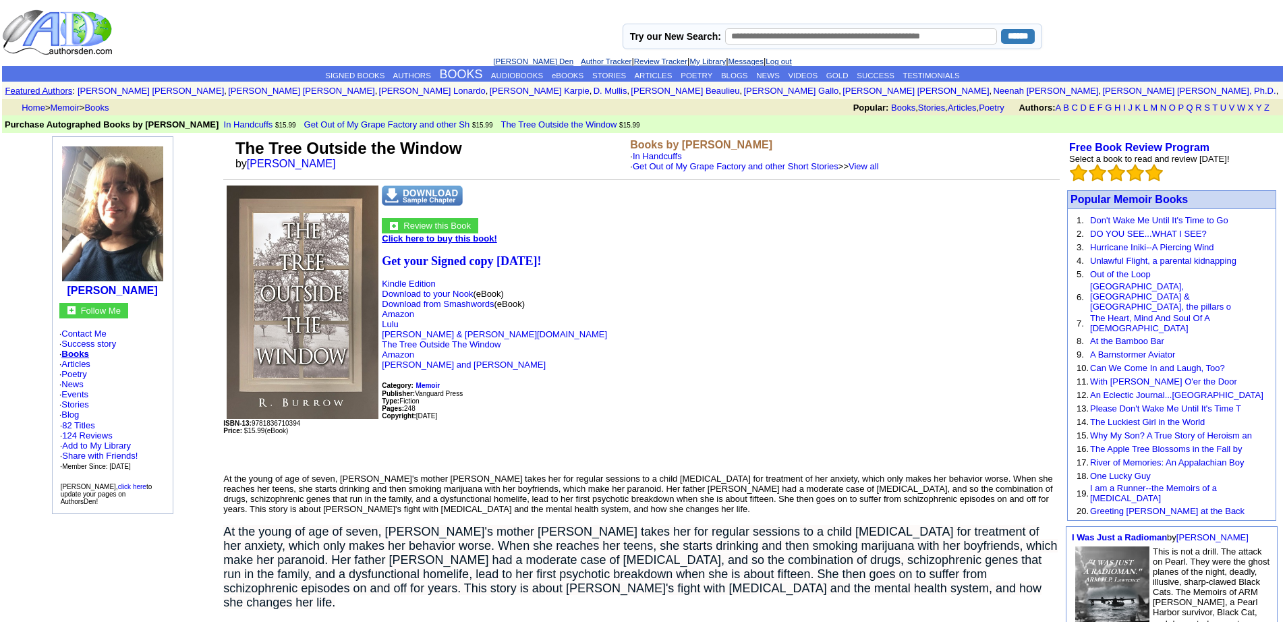
click at [791, 57] on link "Log out" at bounding box center [778, 61] width 26 height 8
